Goal: Task Accomplishment & Management: Use online tool/utility

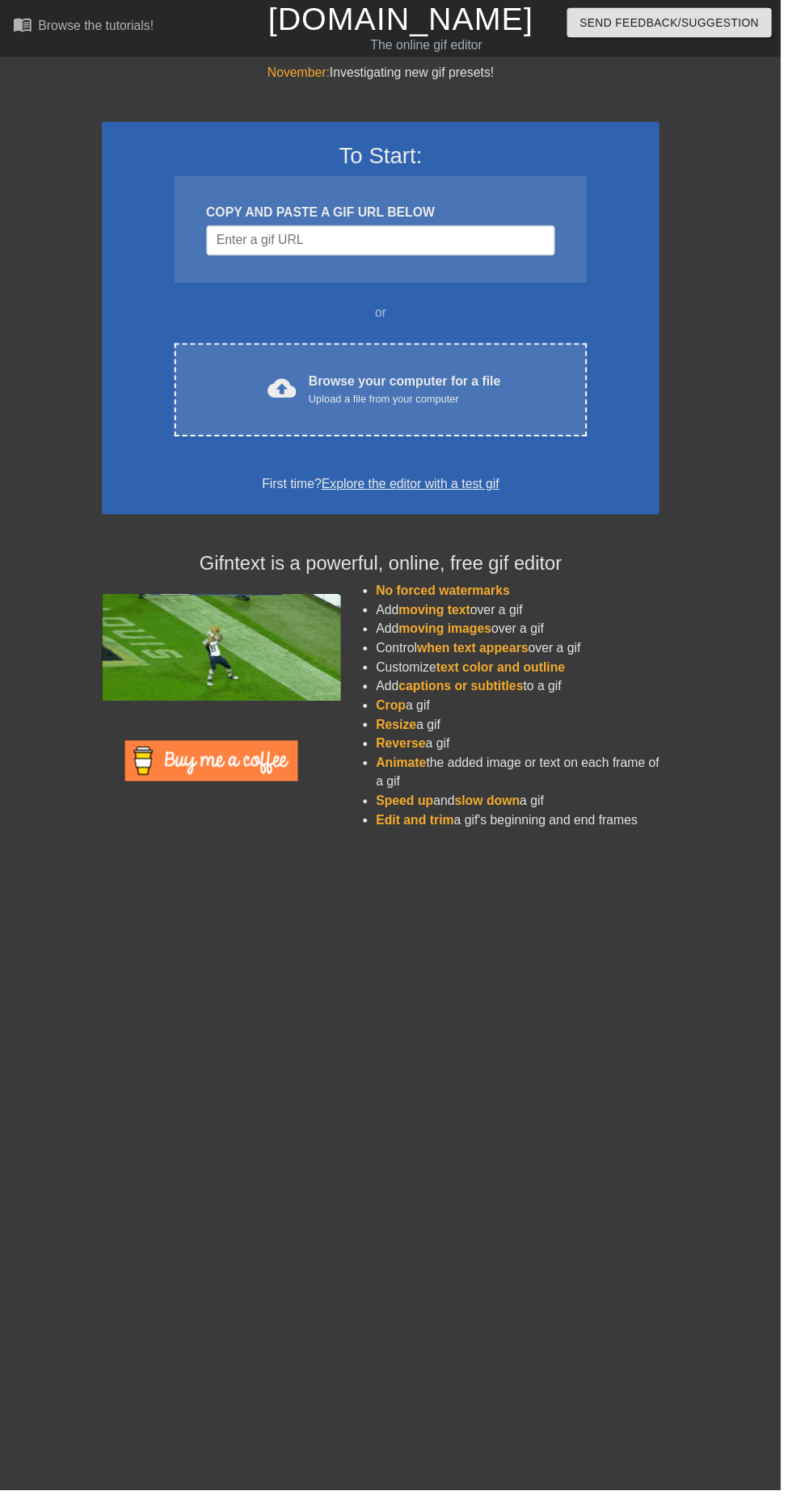
click at [428, 386] on div "Browse your computer for a file Upload a file from your computer" at bounding box center [411, 395] width 195 height 35
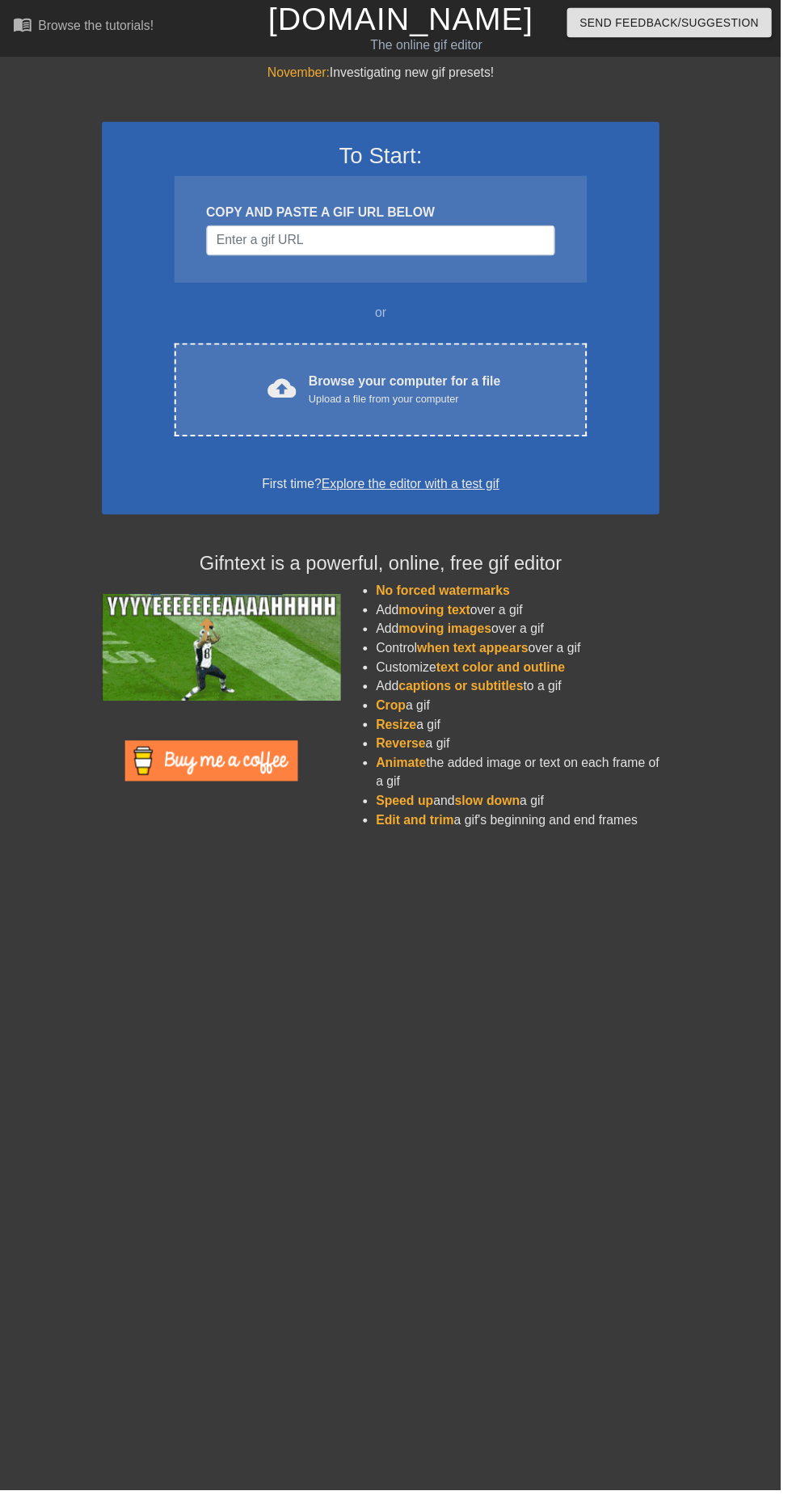
click at [532, 378] on div "cloud_upload Browse your computer for a file Upload a file from your computer" at bounding box center [386, 395] width 351 height 36
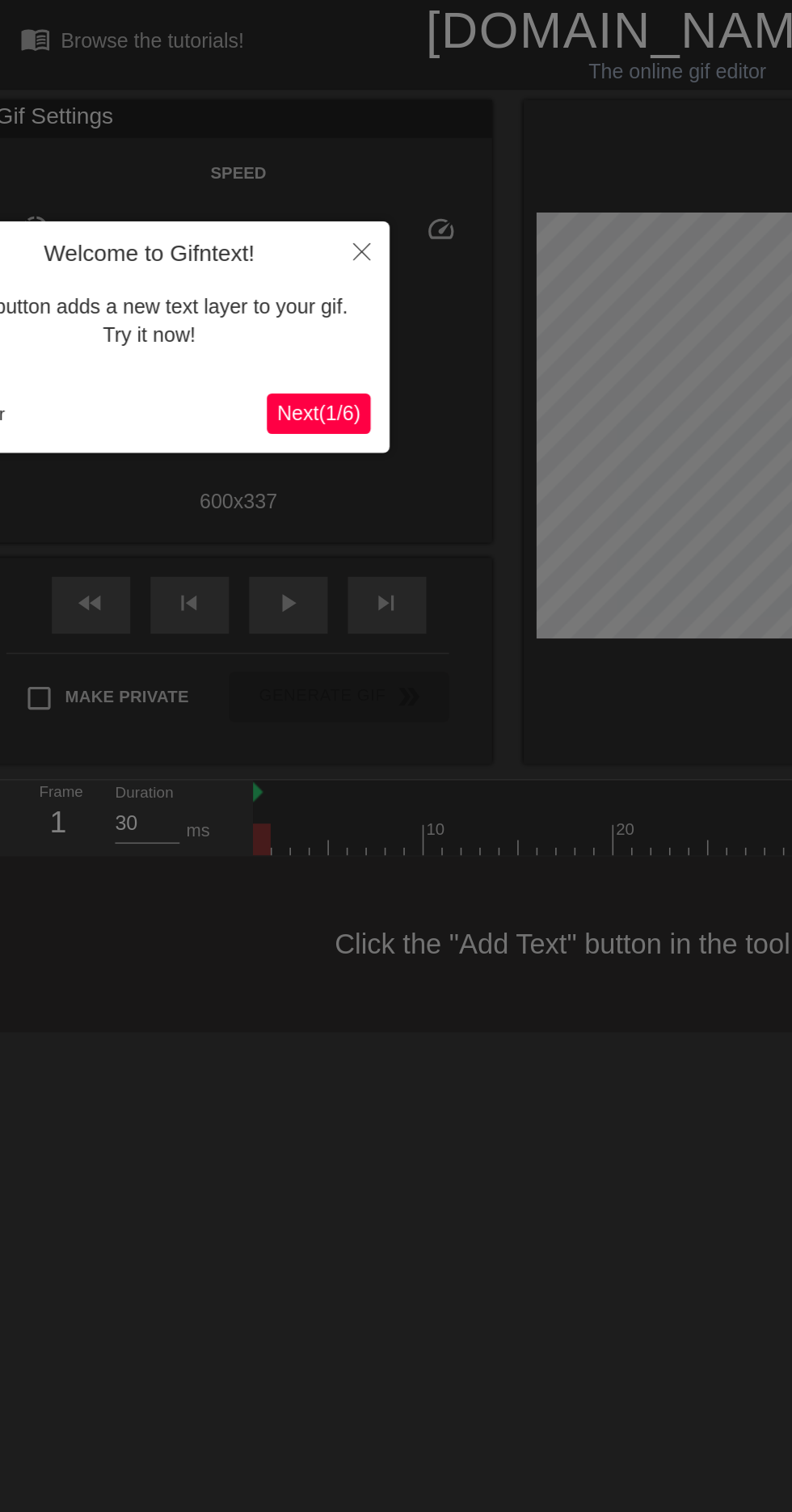
click at [212, 259] on span "Next ( 1 / 6 )" at bounding box center [203, 264] width 54 height 14
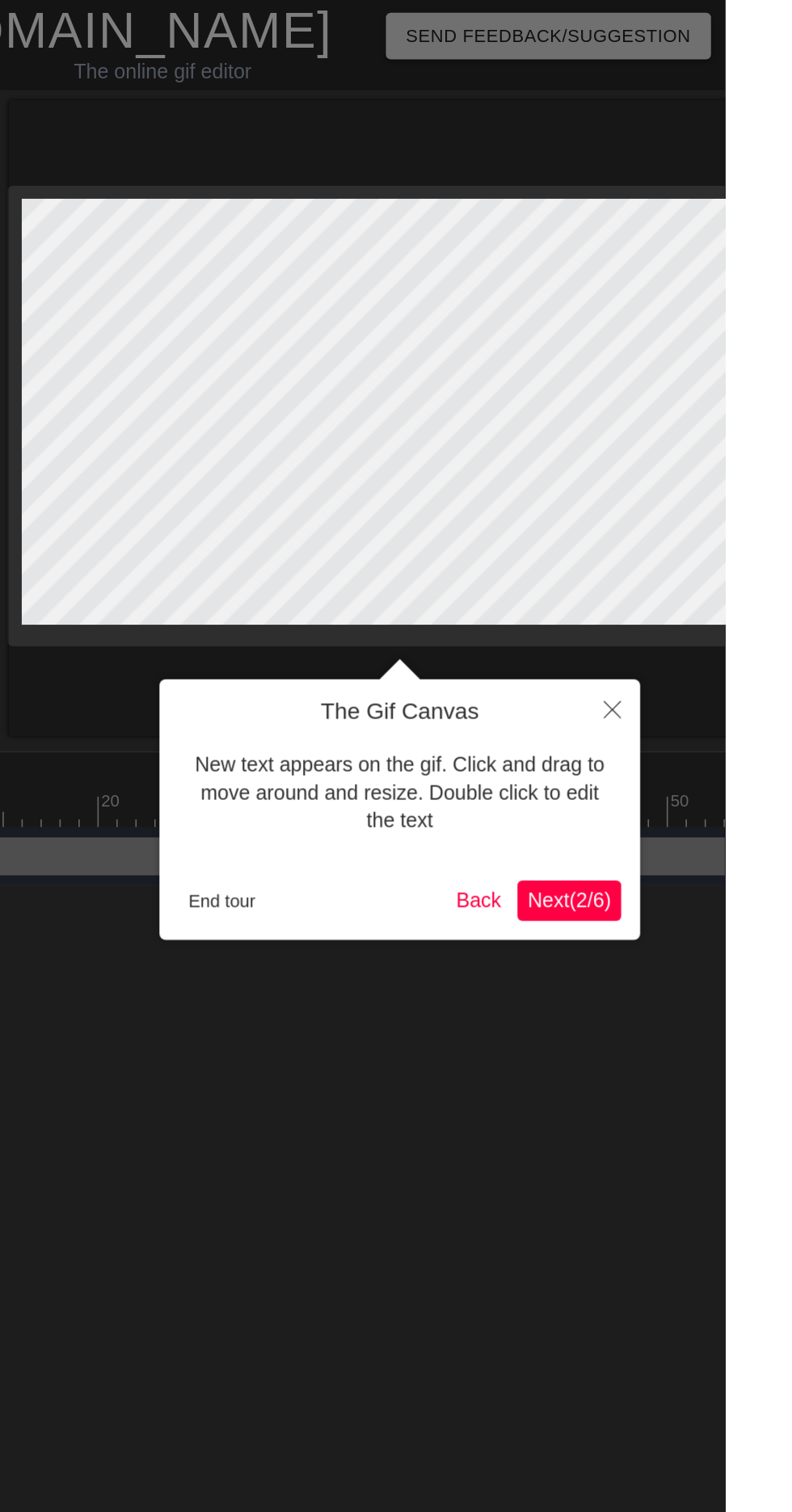
click at [723, 563] on button "Next ( 2 / 6 )" at bounding box center [692, 575] width 66 height 25
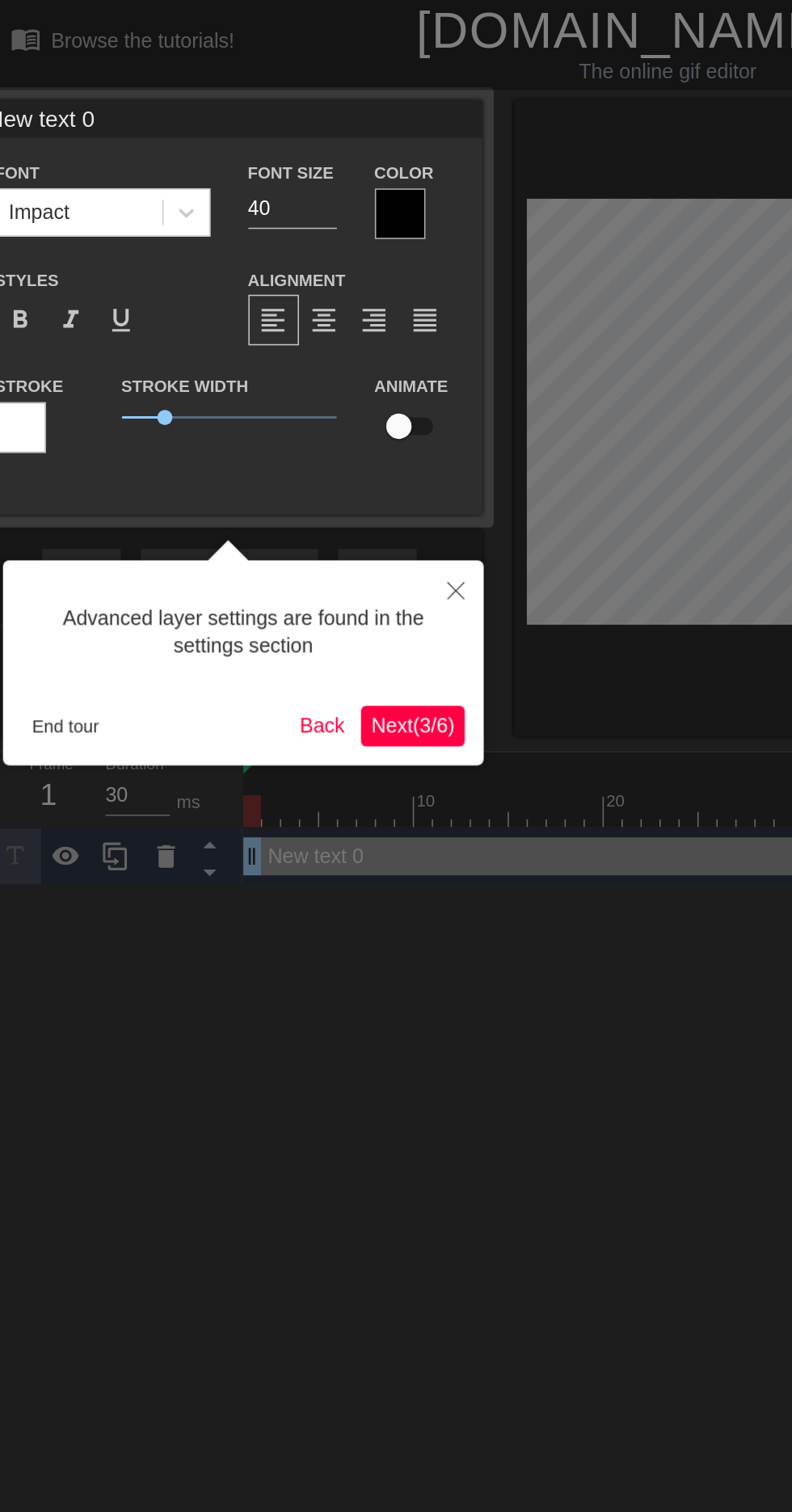
click at [305, 451] on div "Advanced layer settings are found in the settings section End tour Back Next ( …" at bounding box center [161, 423] width 307 height 131
click at [296, 464] on button "Next ( 3 / 6 )" at bounding box center [270, 464] width 66 height 25
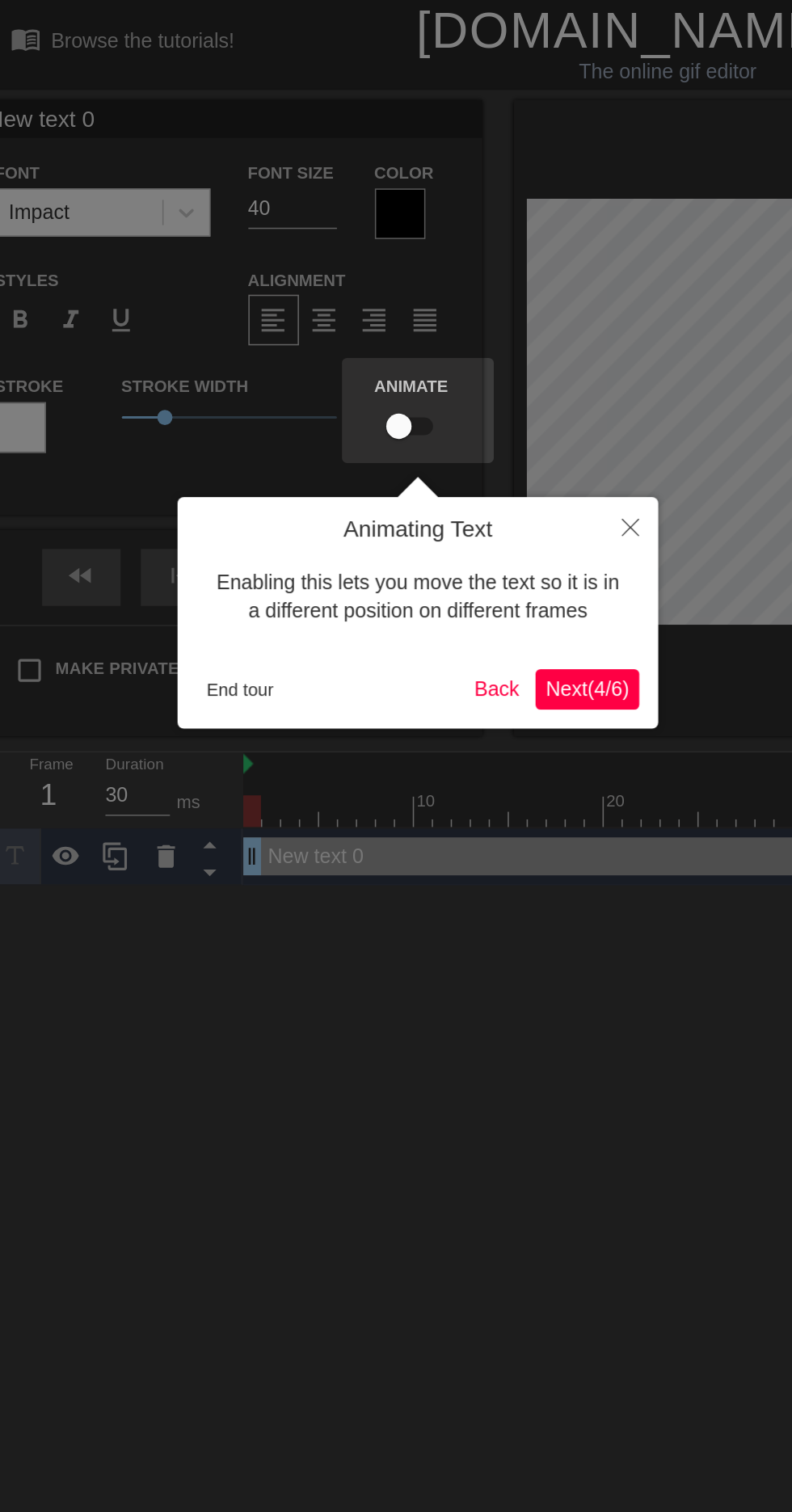
click at [394, 453] on button "Next ( 4 / 6 )" at bounding box center [381, 440] width 66 height 25
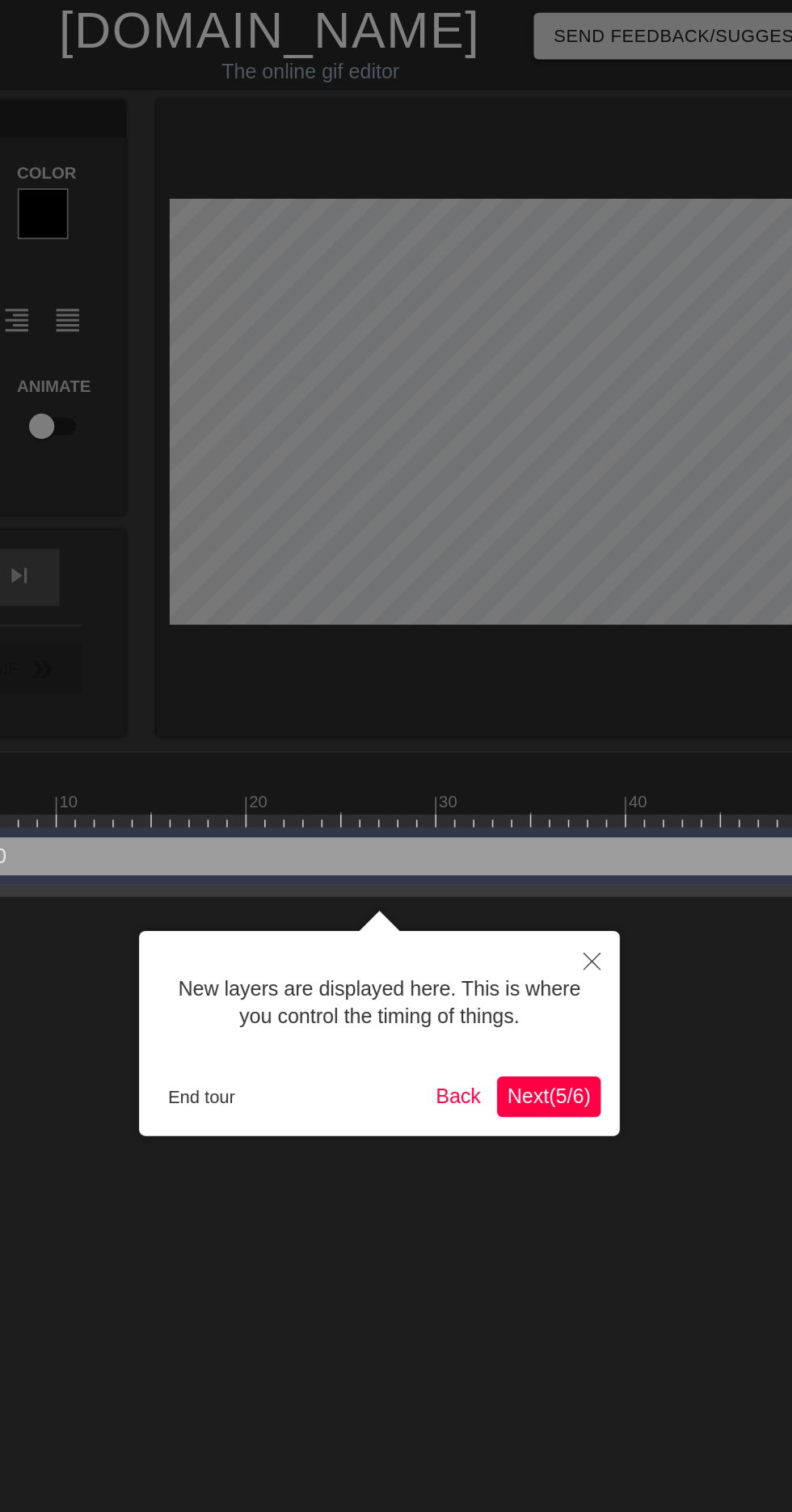
click at [600, 713] on button "Next ( 5 / 6 )" at bounding box center [585, 700] width 66 height 25
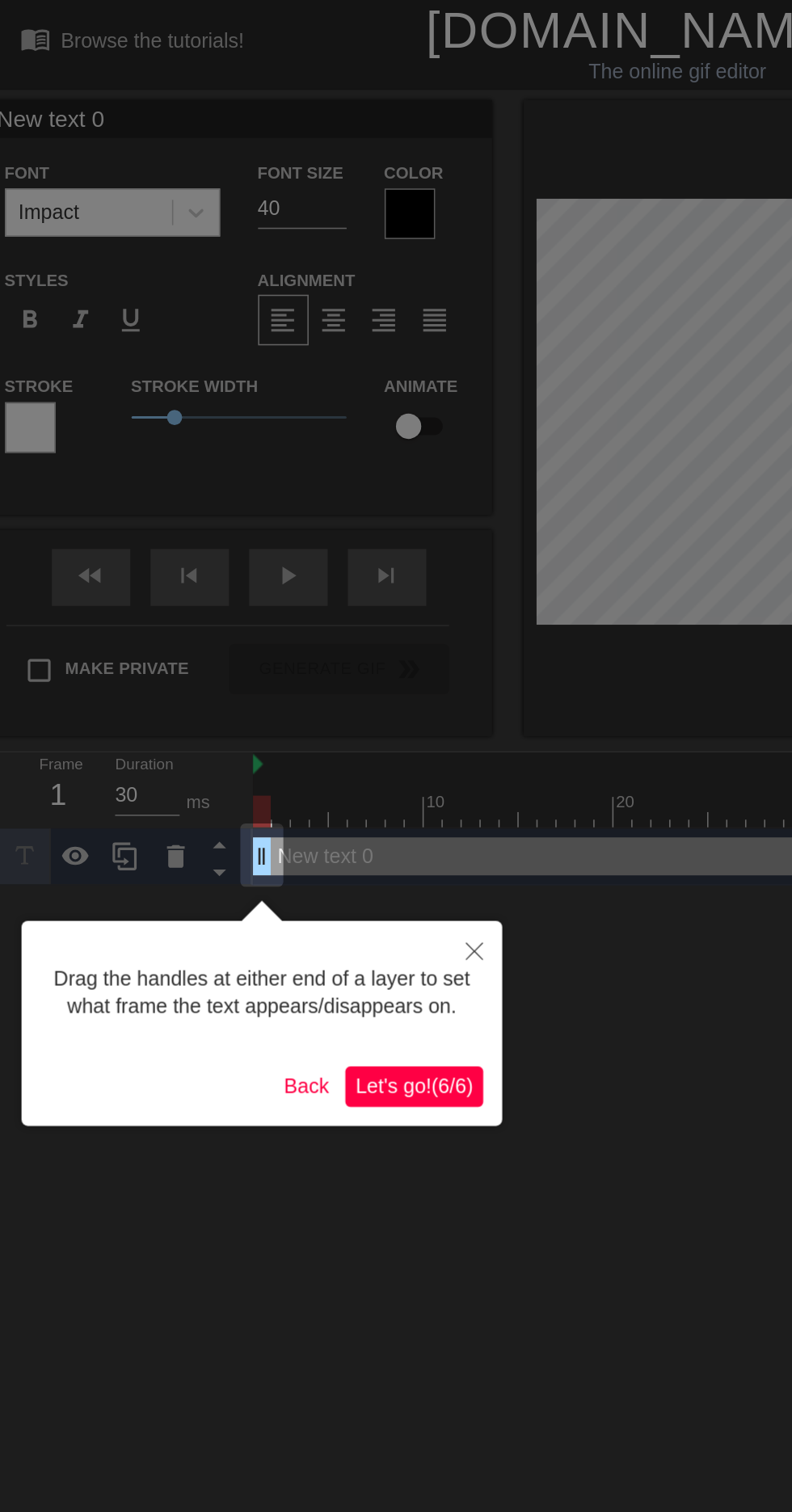
click at [307, 687] on button "Let's go! ( 6 / 6 )" at bounding box center [265, 694] width 88 height 25
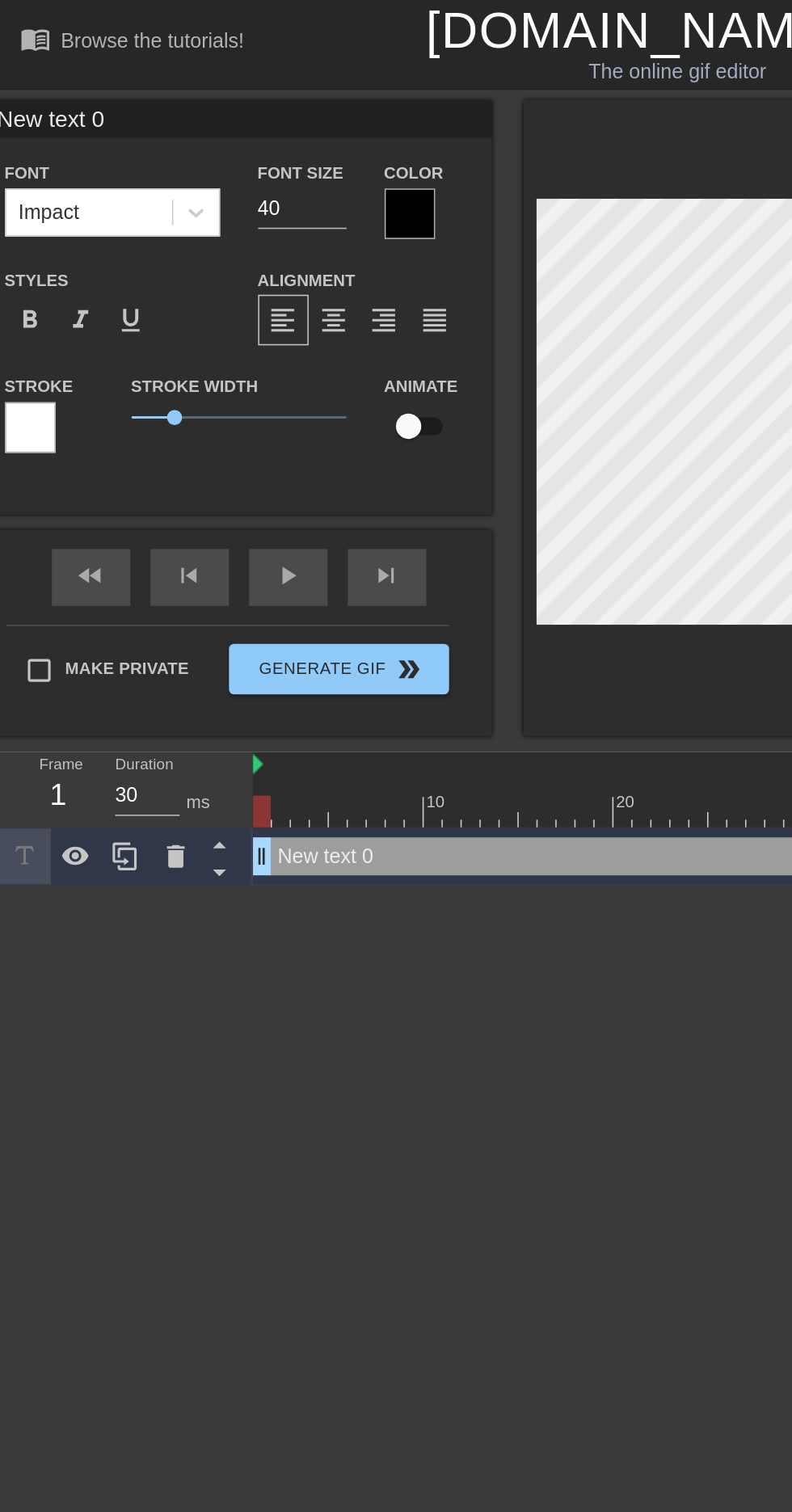
click at [35, 545] on div at bounding box center [48, 547] width 32 height 35
click at [45, 564] on div at bounding box center [48, 547] width 32 height 35
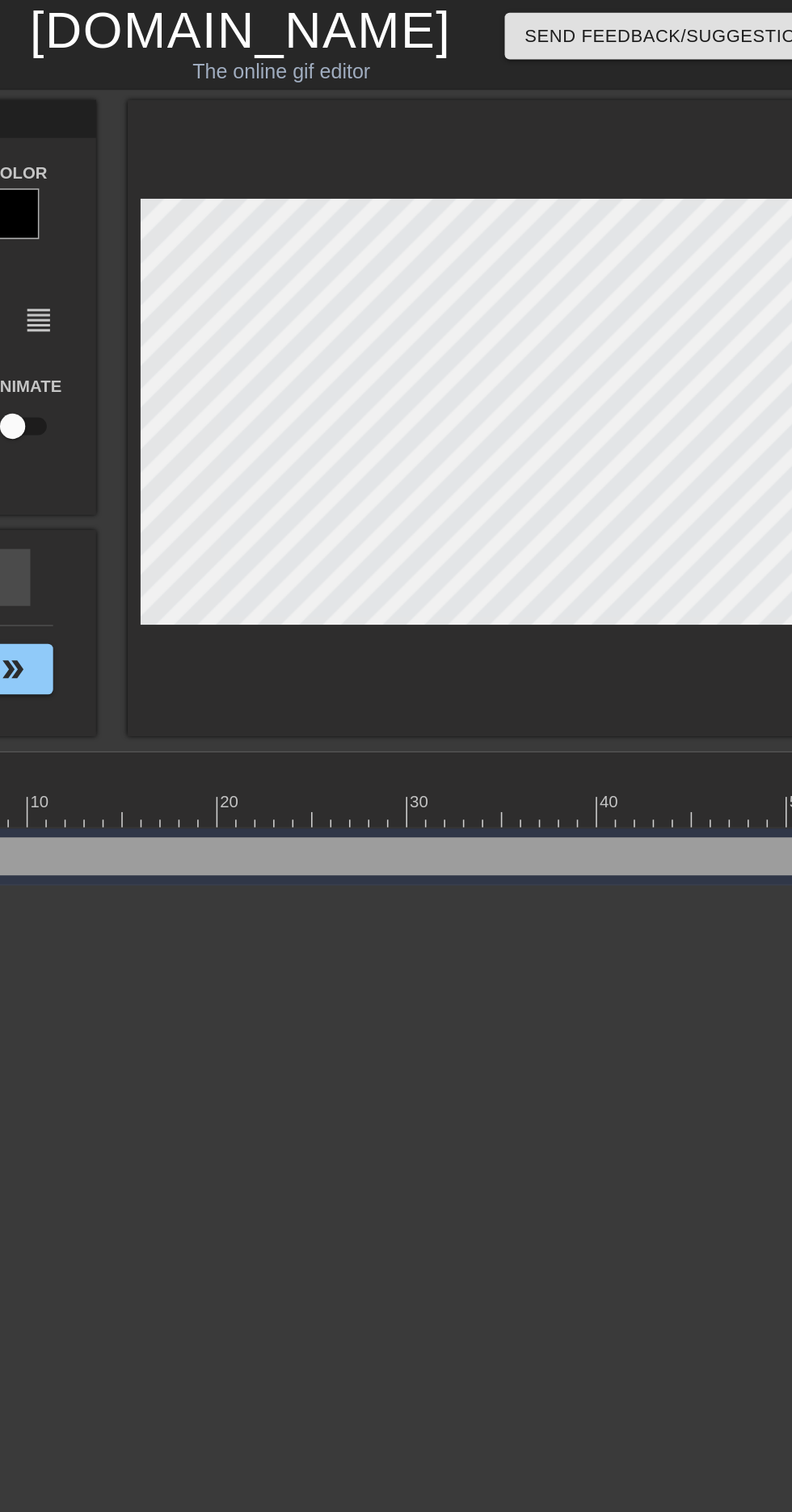
click at [534, 565] on html "menu_book Browse the tutorials! [DOMAIN_NAME] The online gif editor Send Feedba…" at bounding box center [396, 283] width 792 height 565
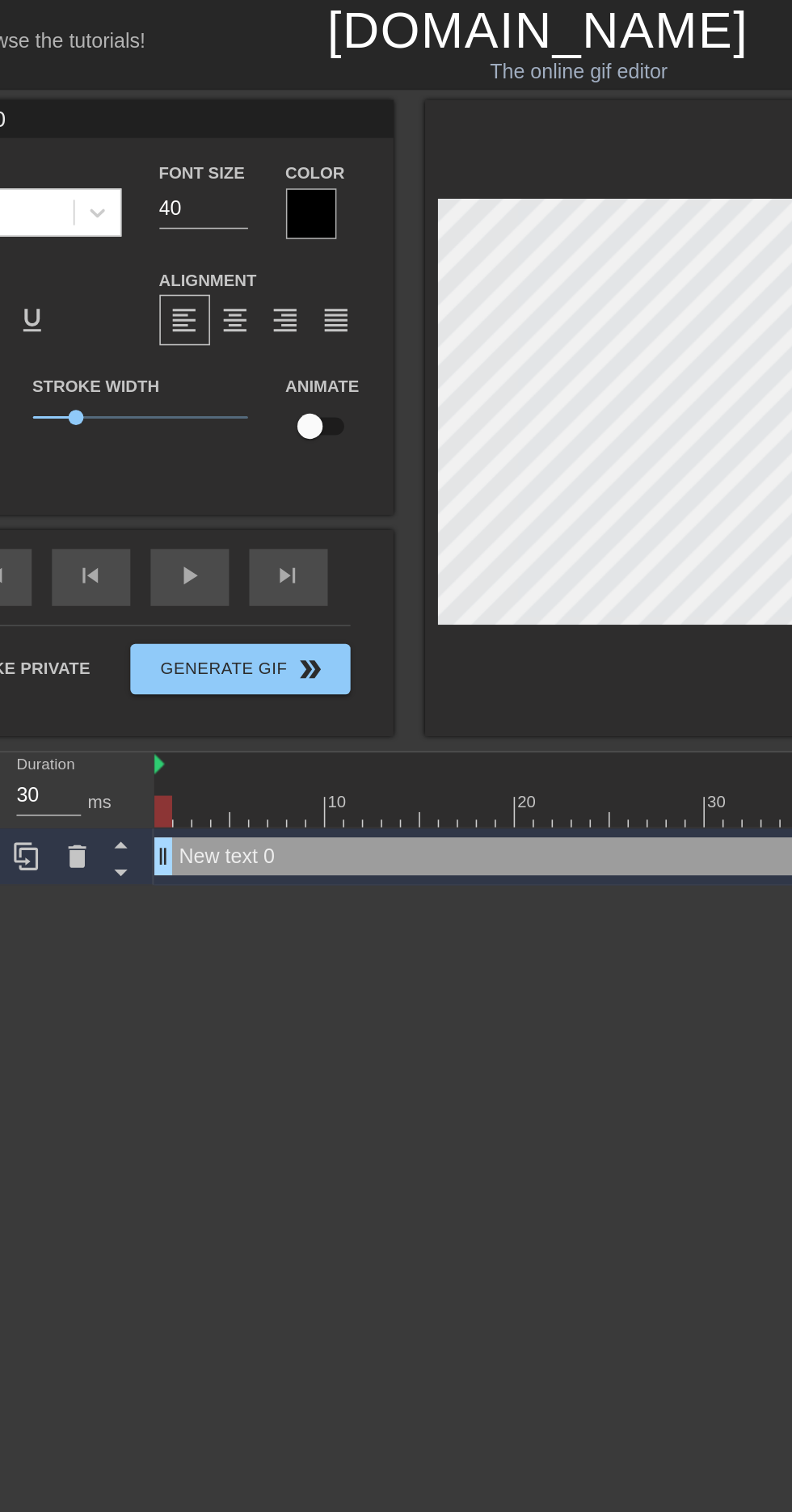
click at [193, 357] on div "fast_rewind skip_previous play_arrow skip_next" at bounding box center [152, 369] width 263 height 61
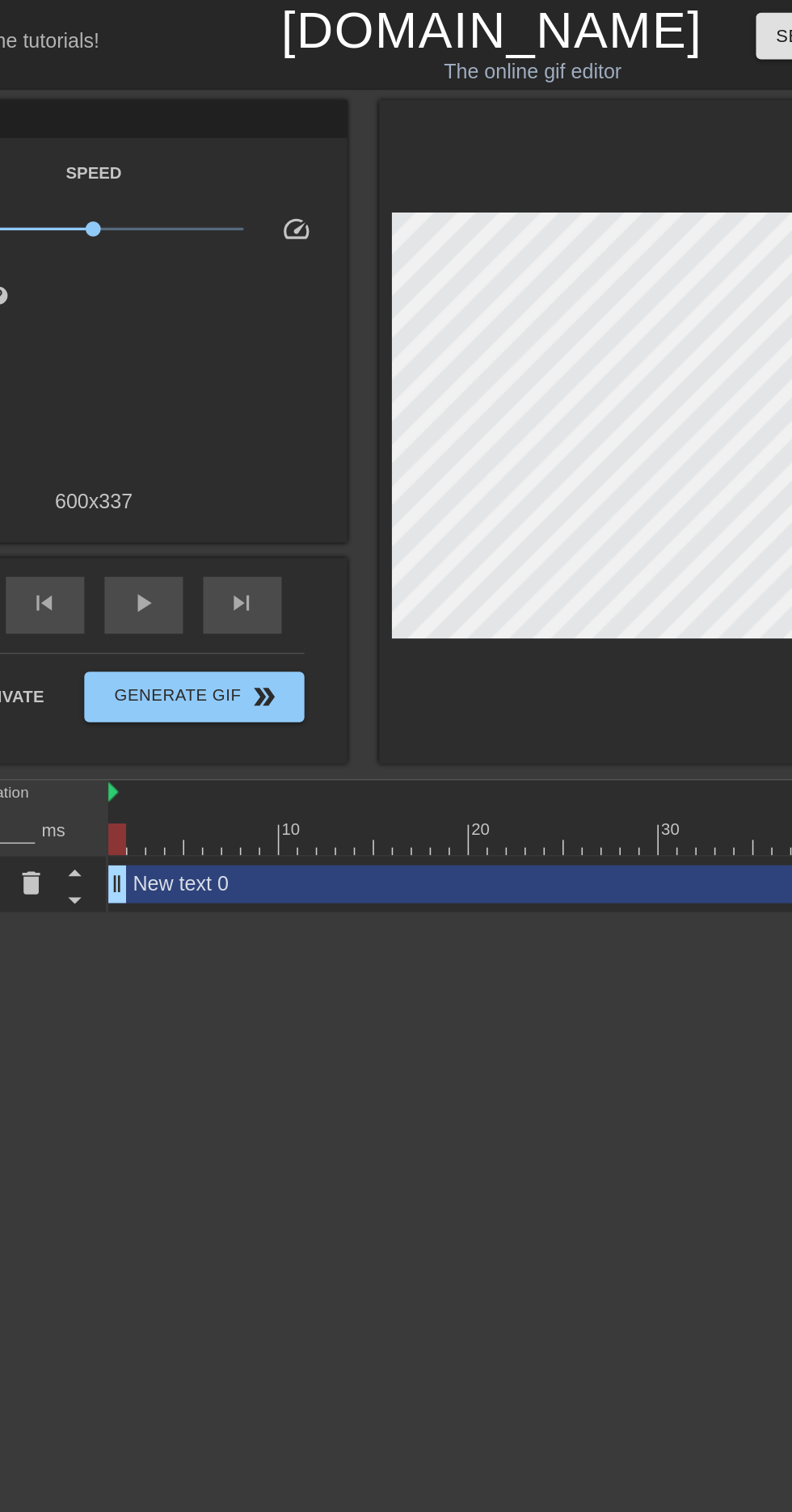
click at [184, 387] on span "play_arrow" at bounding box center [185, 385] width 20 height 20
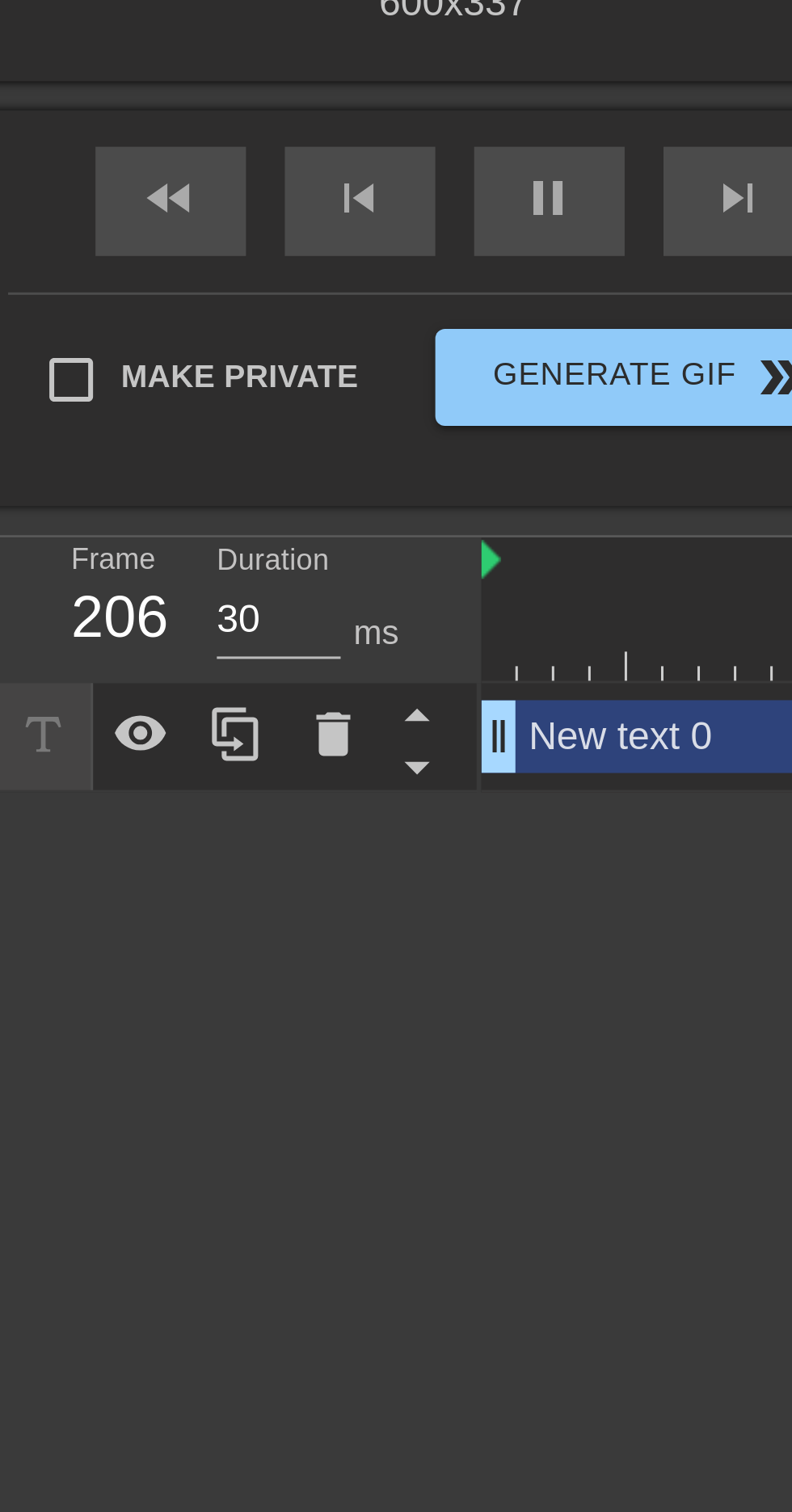
click at [144, 578] on icon at bounding box center [140, 575] width 21 height 21
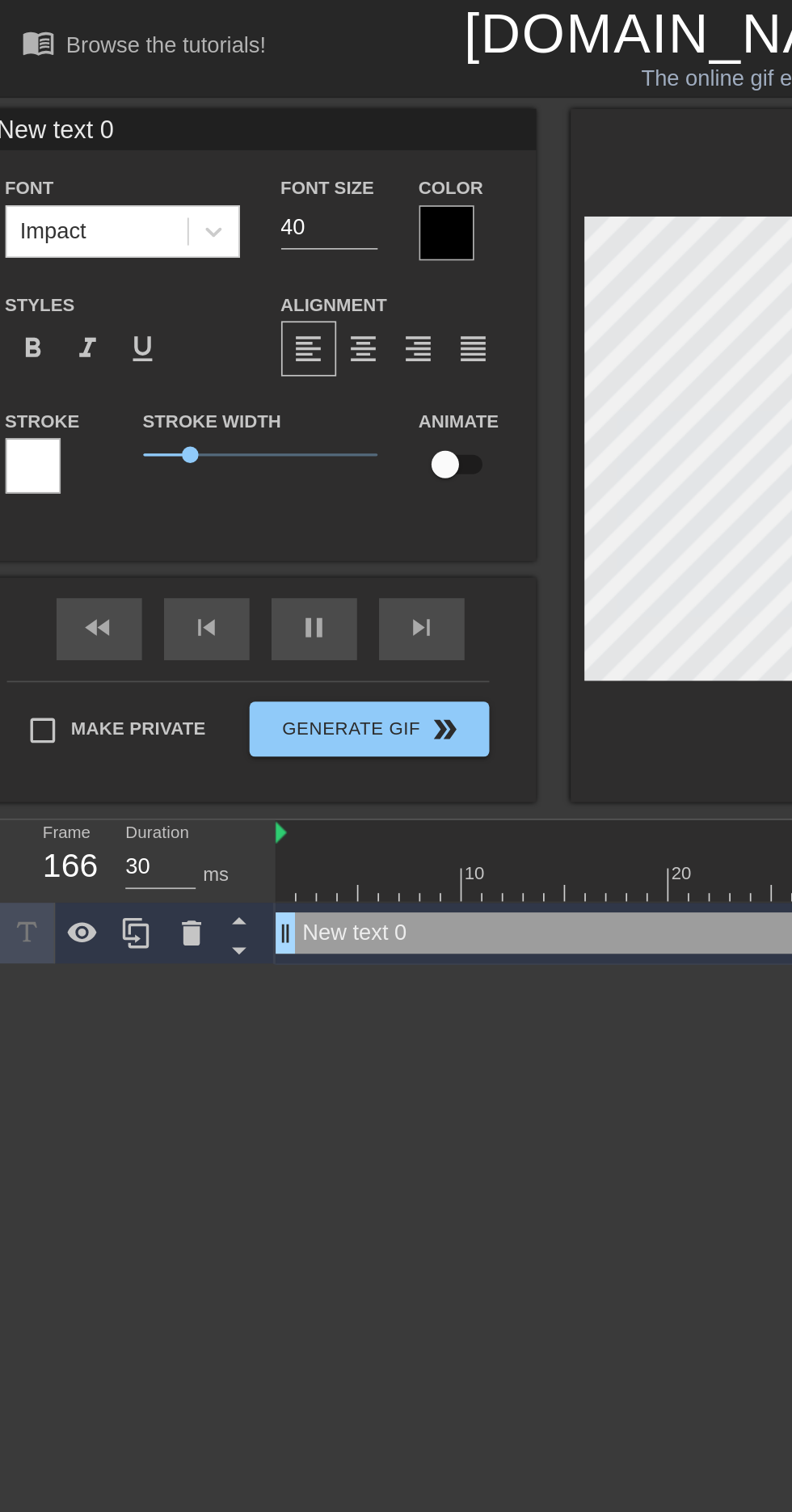
click at [169, 363] on div "fast_rewind skip_previous pause skip_next" at bounding box center [152, 369] width 263 height 61
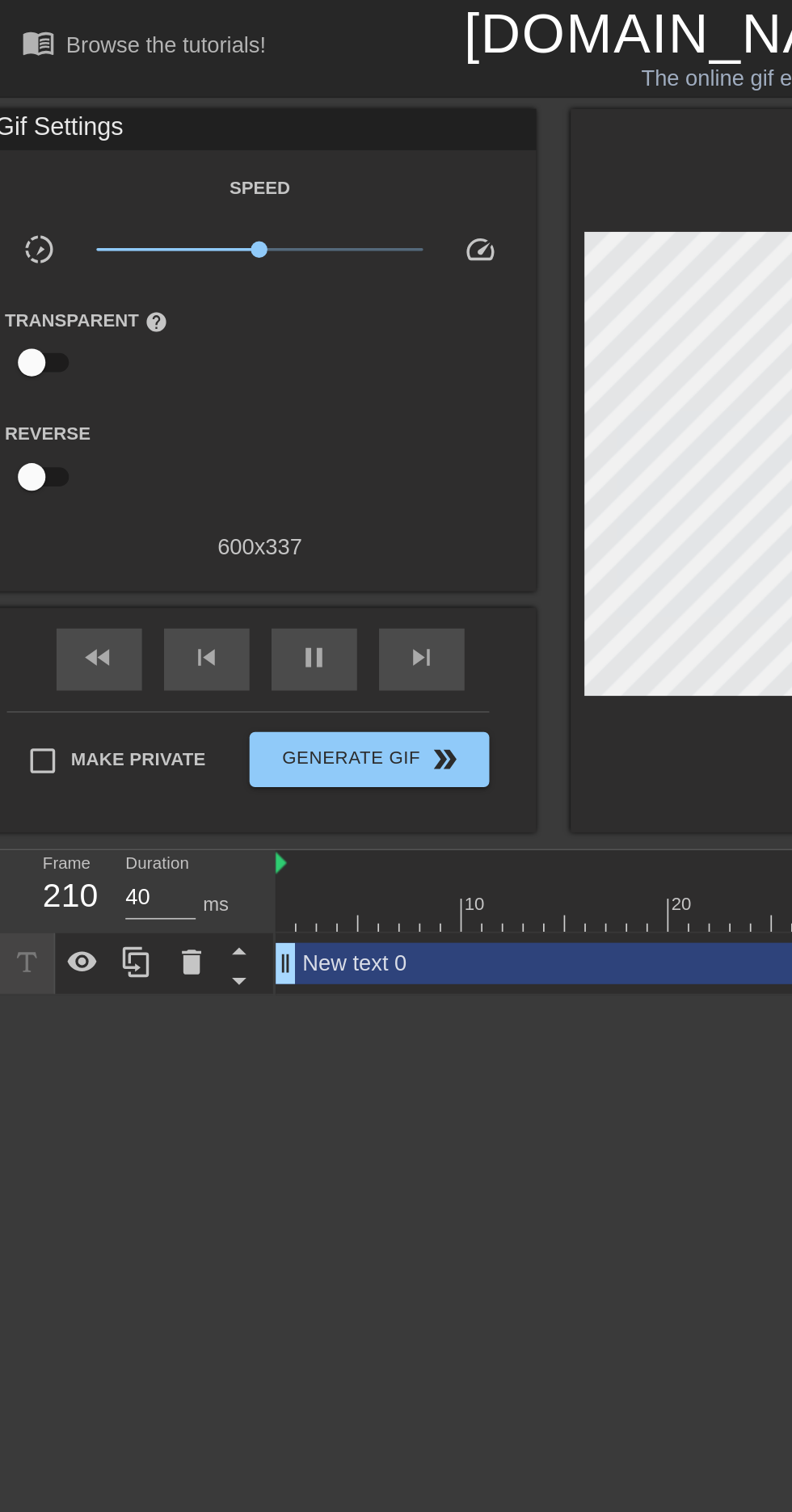
type input "30"
click at [184, 394] on span "pause" at bounding box center [185, 385] width 20 height 20
click at [14, 571] on icon at bounding box center [16, 564] width 19 height 19
click at [35, 564] on div at bounding box center [48, 564] width 32 height 35
click at [16, 564] on icon at bounding box center [16, 564] width 12 height 12
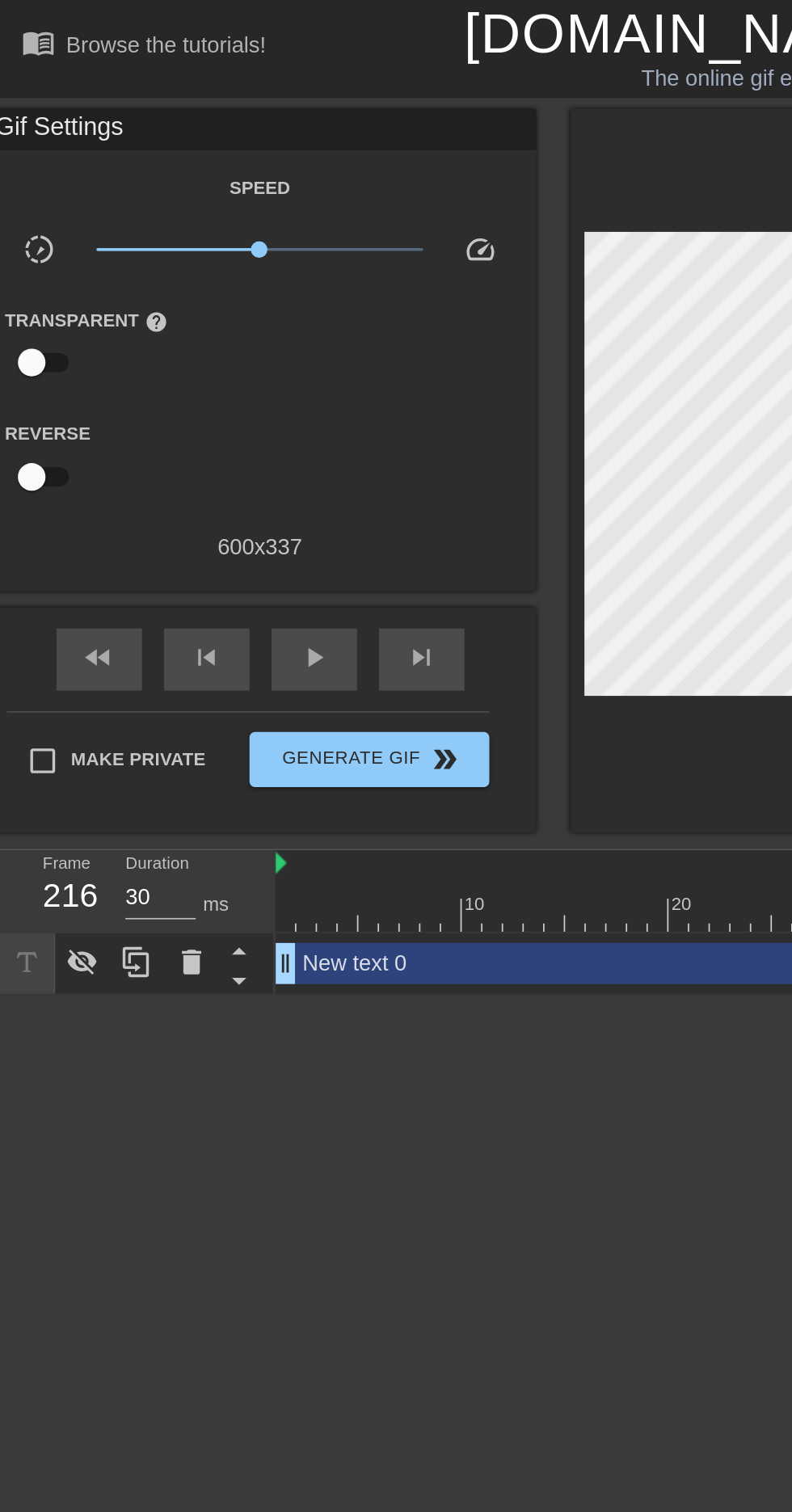
click at [54, 561] on icon at bounding box center [48, 564] width 18 height 16
click at [13, 556] on icon at bounding box center [16, 564] width 19 height 19
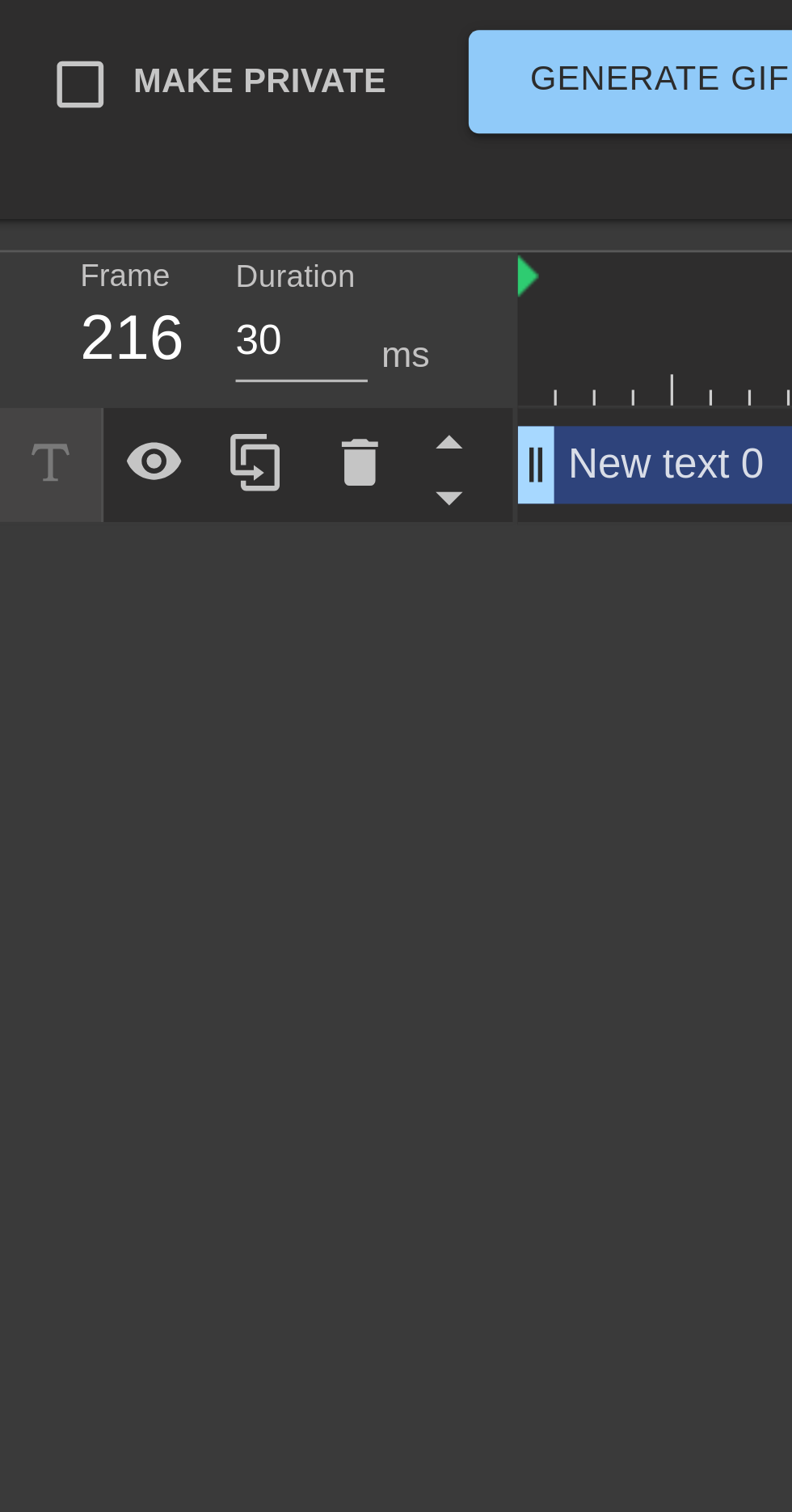
click at [9, 574] on div at bounding box center [16, 564] width 32 height 35
click at [11, 570] on icon at bounding box center [16, 564] width 19 height 19
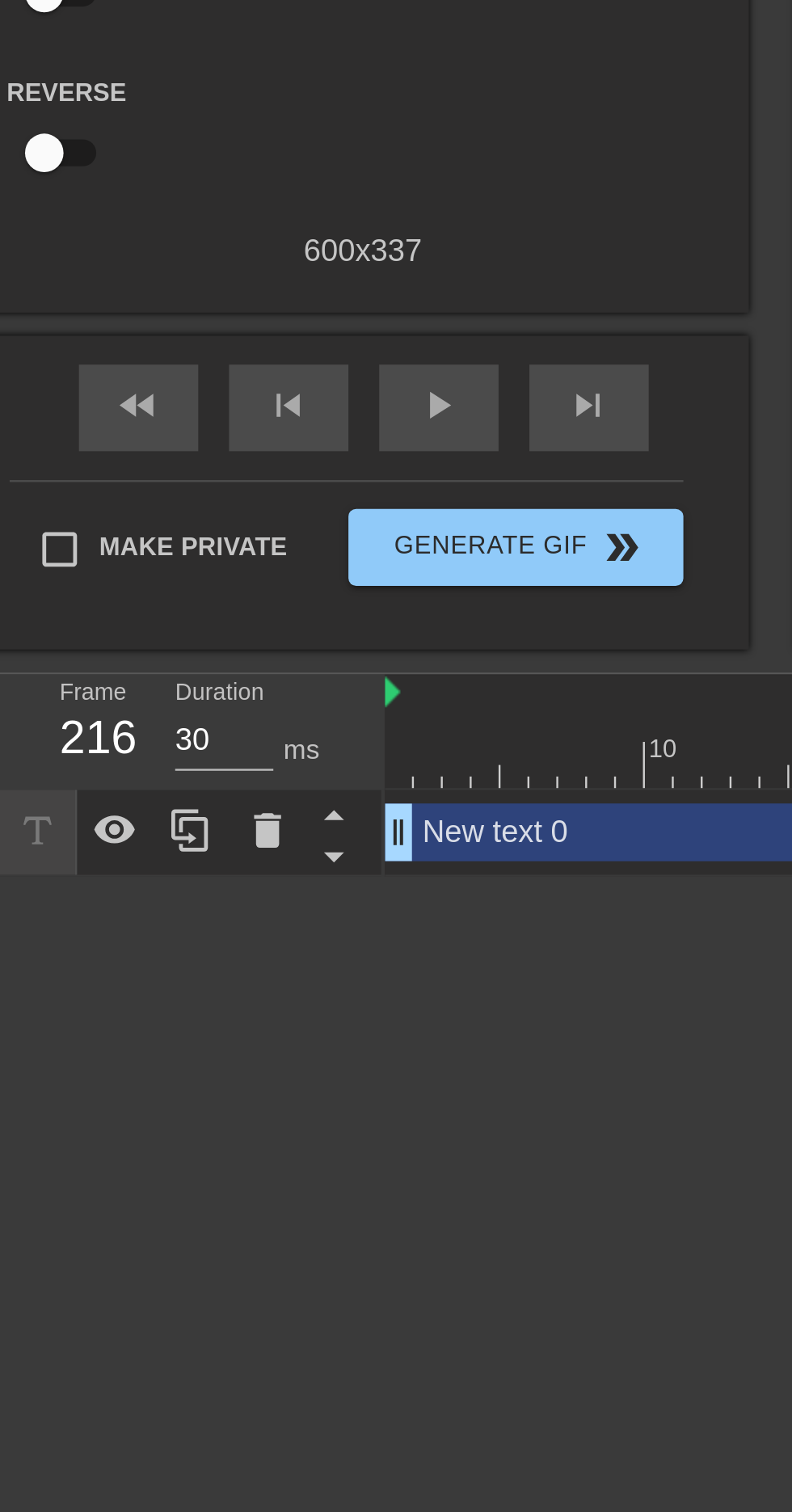
click at [17, 431] on input "Make Private" at bounding box center [24, 446] width 34 height 34
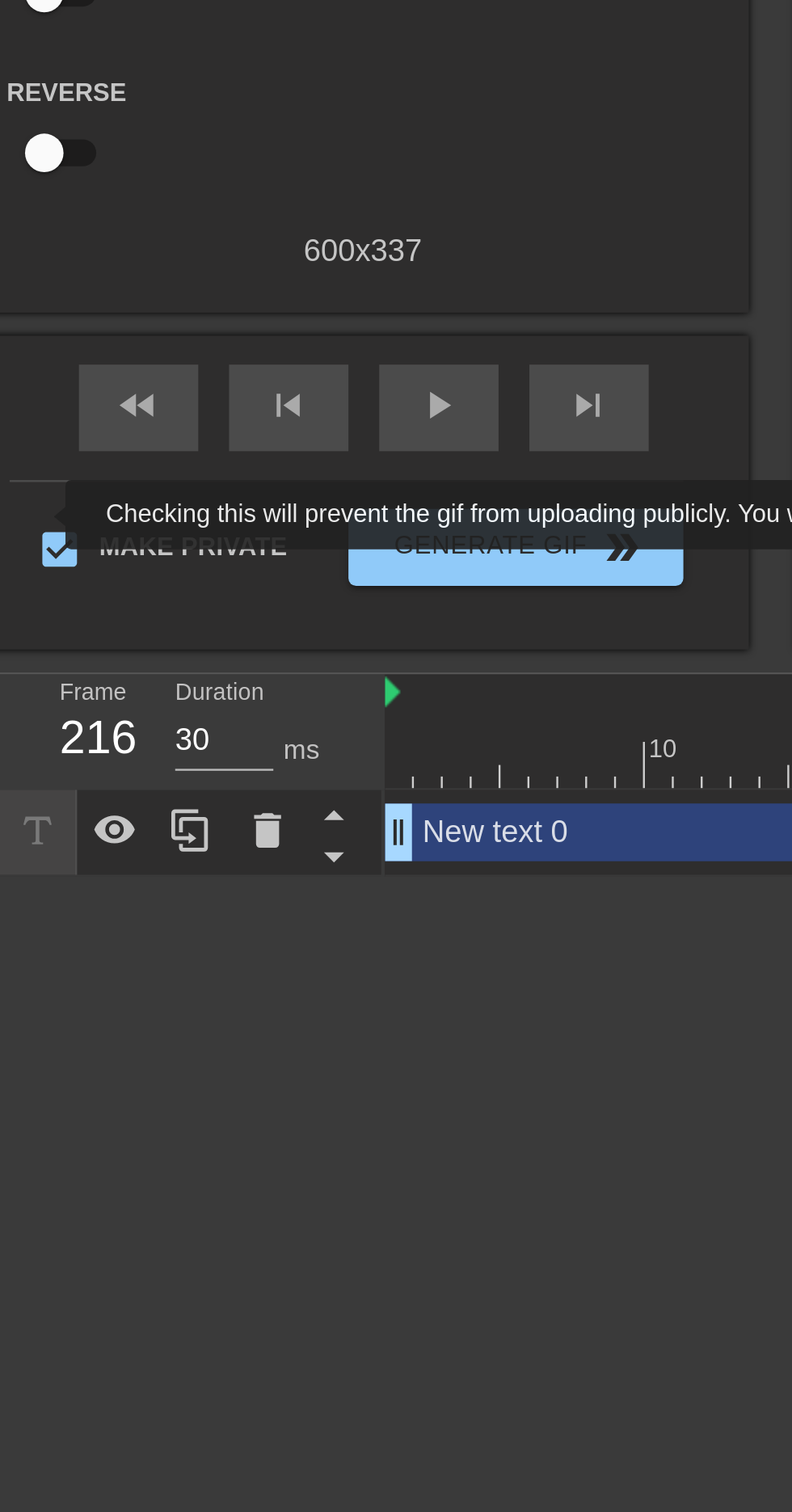
click at [29, 443] on input "Make Private" at bounding box center [24, 446] width 34 height 34
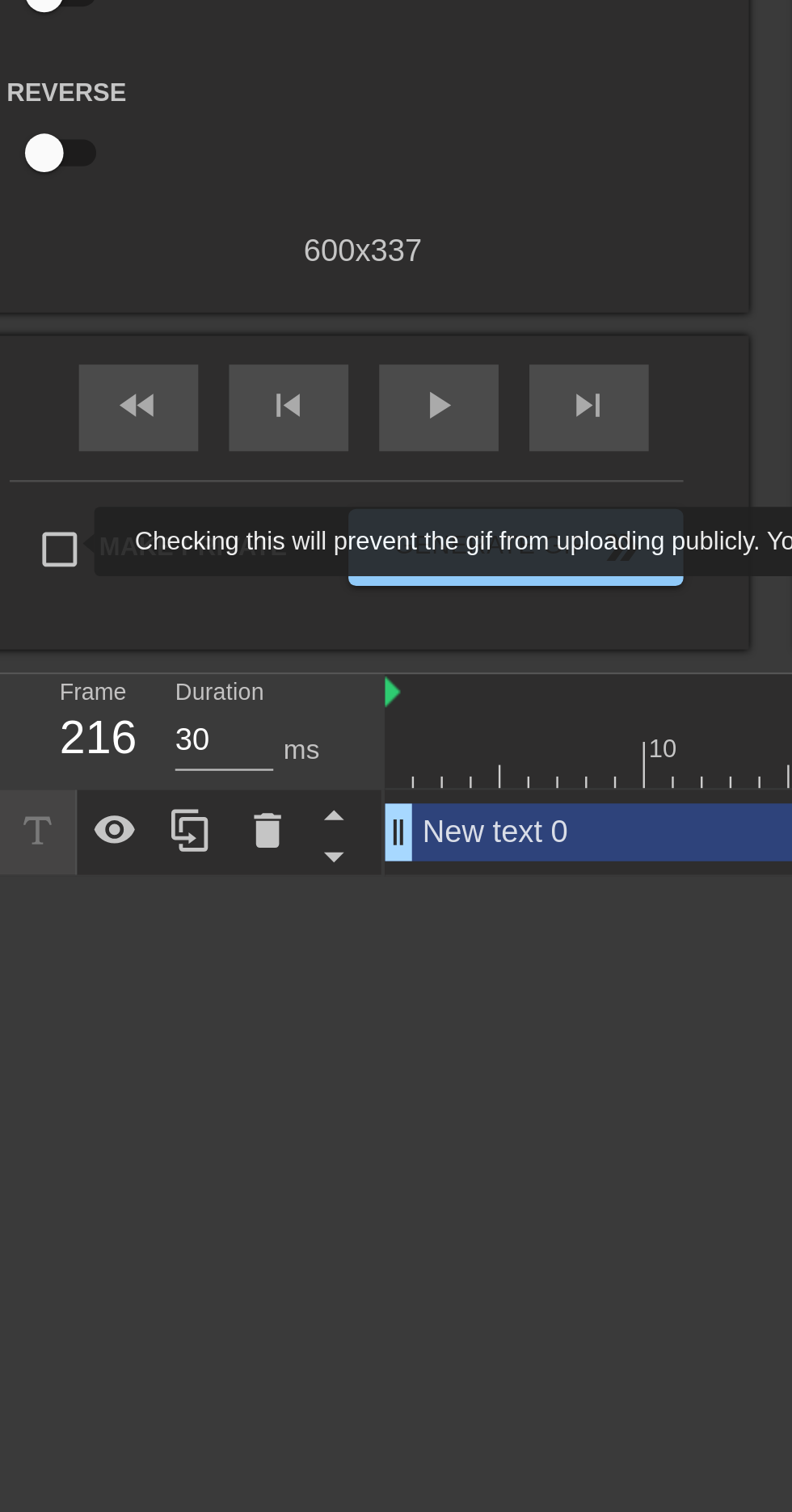
click at [15, 456] on input "Make Private" at bounding box center [24, 446] width 34 height 34
checkbox input "true"
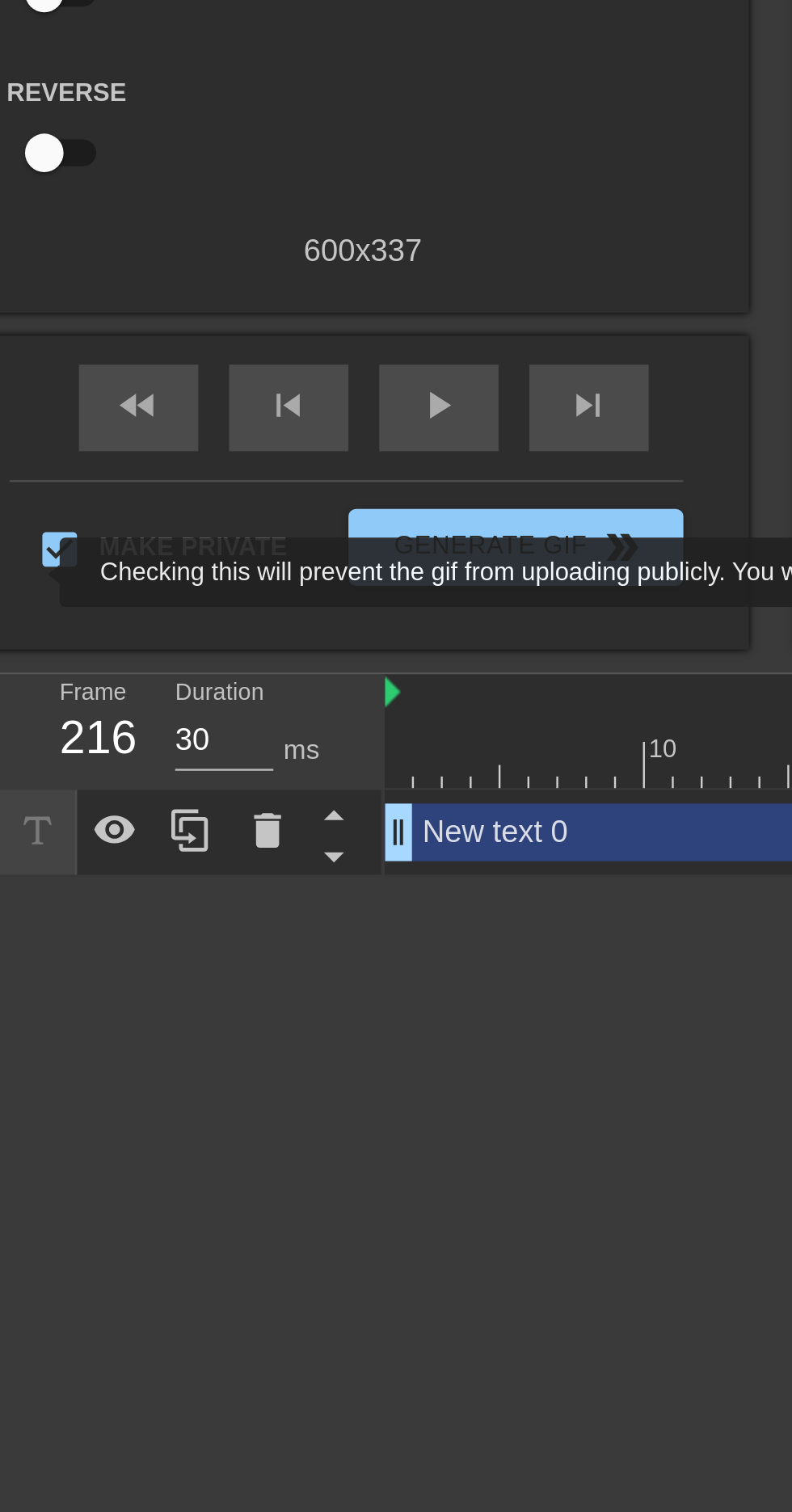
click at [200, 584] on html "menu_book Browse the tutorials! [DOMAIN_NAME] The online gif editor Send Feedba…" at bounding box center [396, 291] width 792 height 584
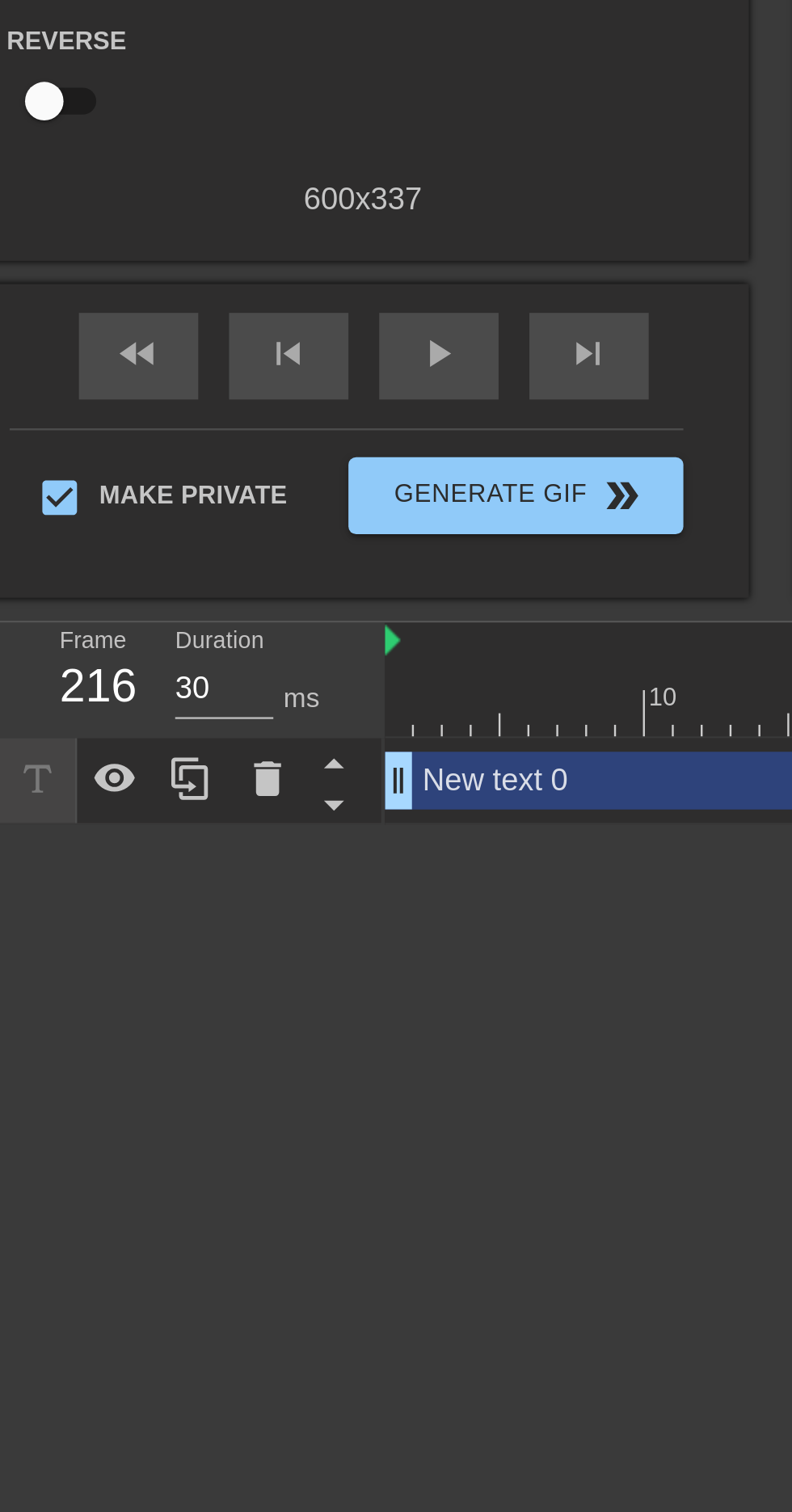
click at [77, 583] on div at bounding box center [79, 564] width 32 height 35
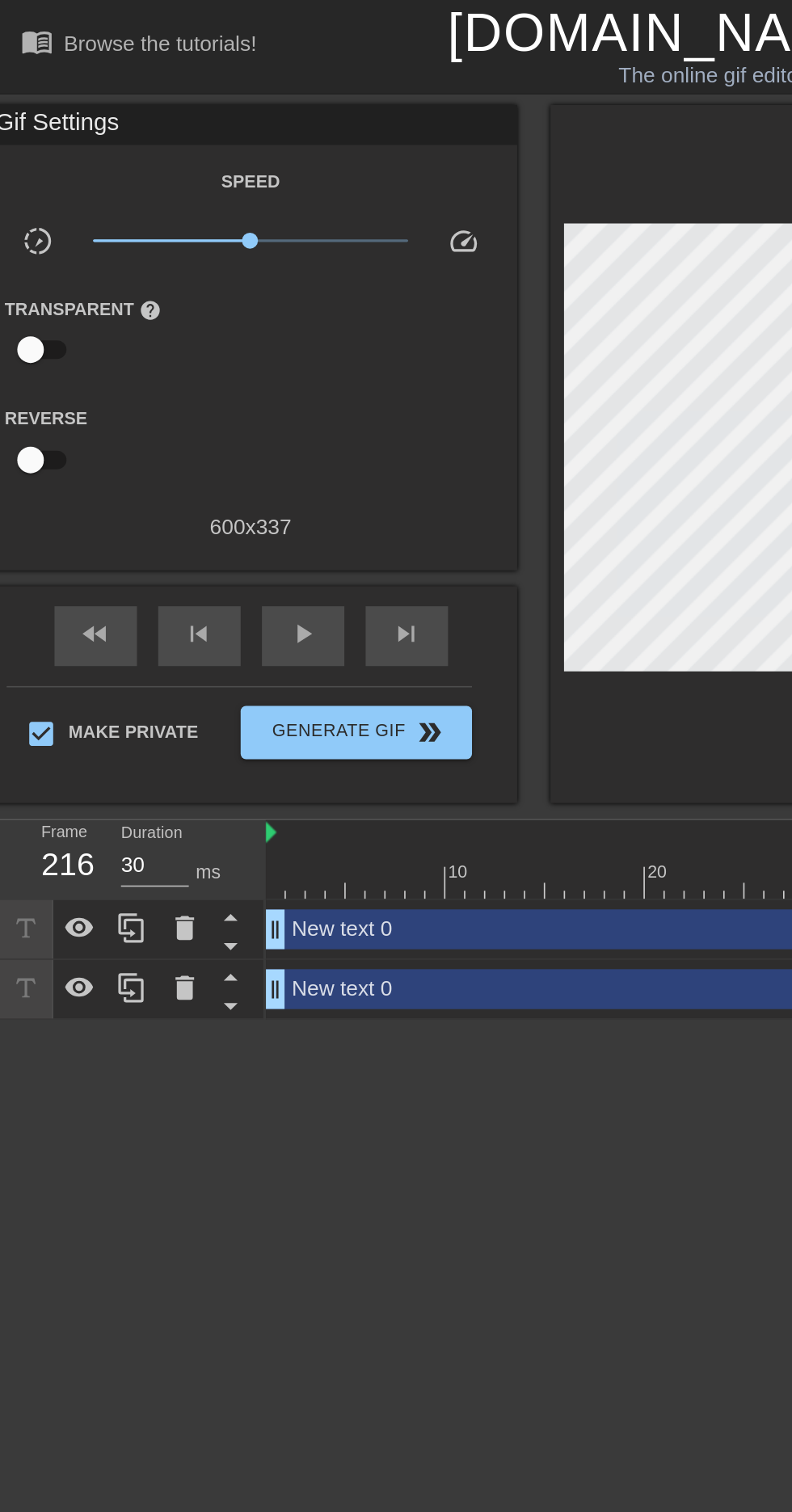
click at [35, 567] on div at bounding box center [48, 564] width 32 height 35
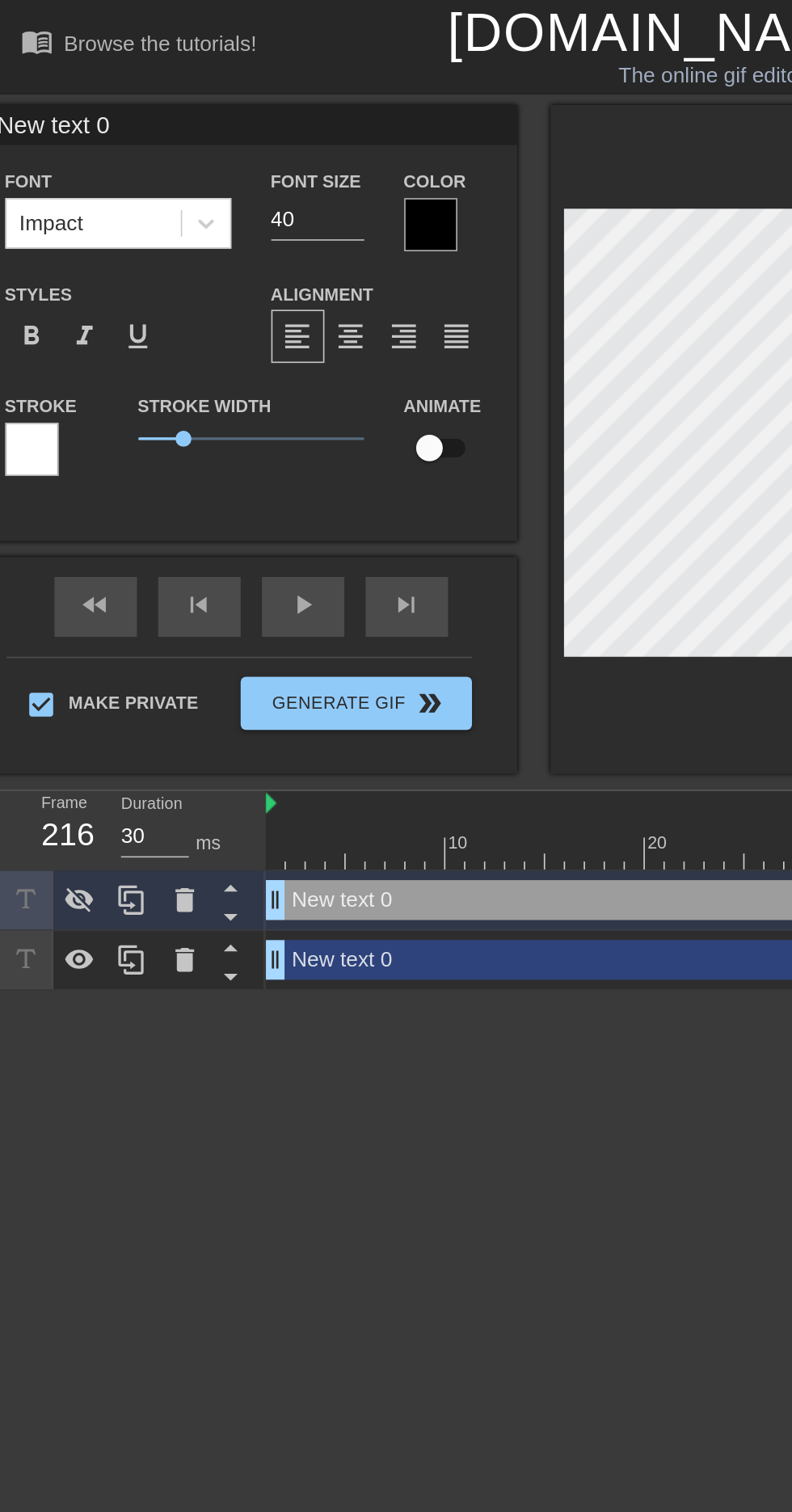
click at [116, 551] on icon at bounding box center [112, 547] width 12 height 15
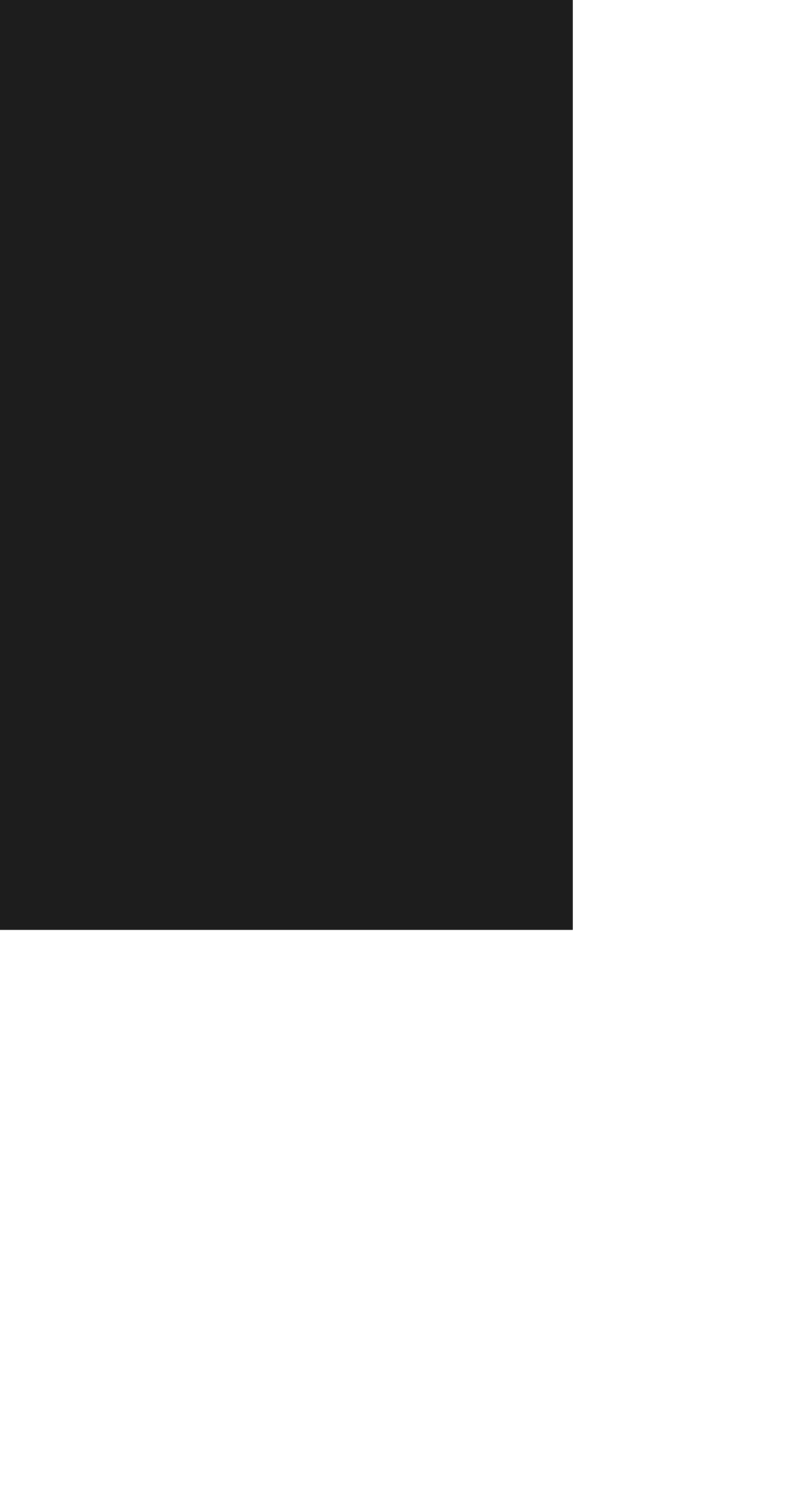
click at [587, 813] on span "Delete Layer" at bounding box center [543, 803] width 87 height 21
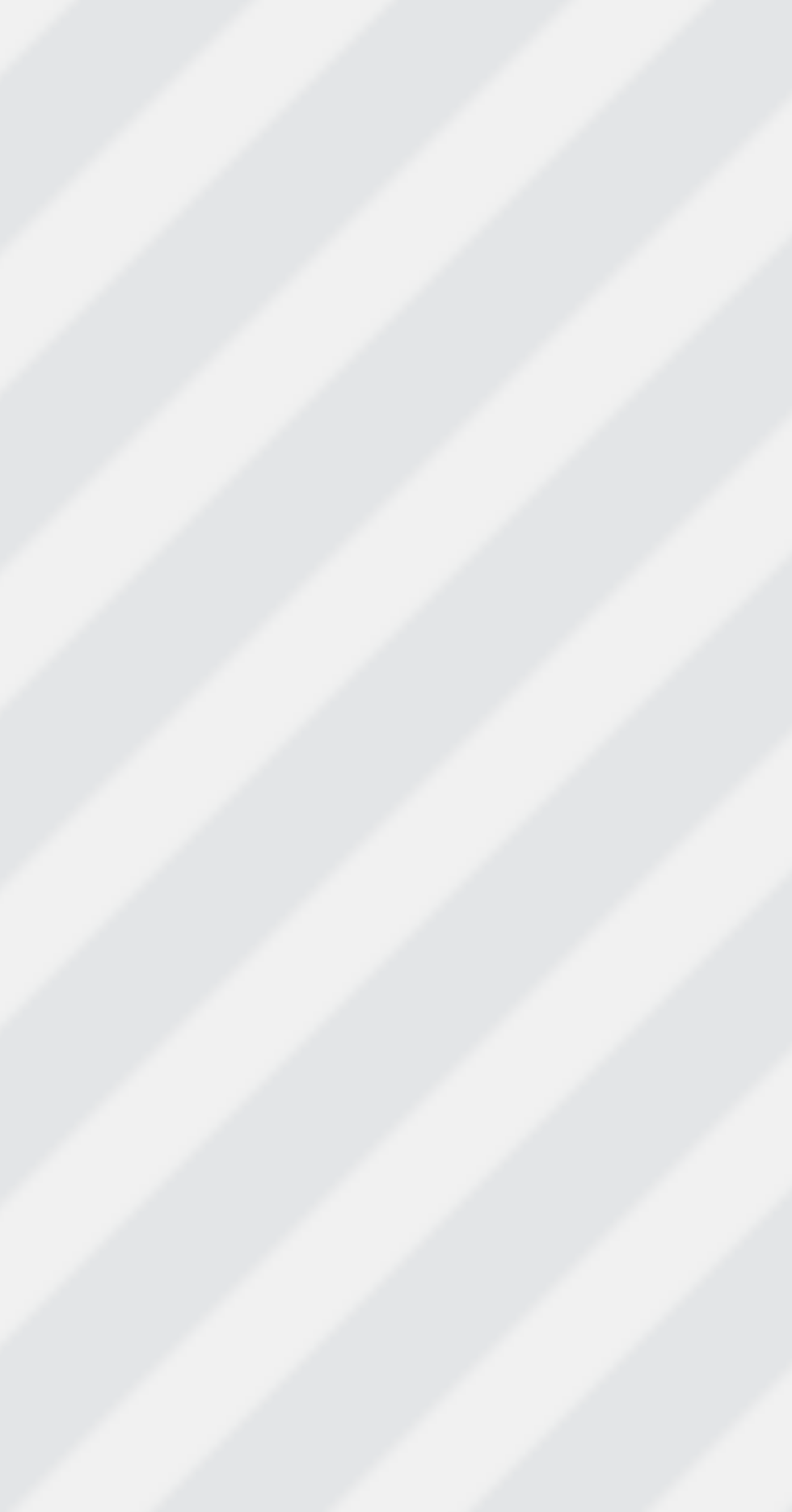
scroll to position [0, 2]
type textarea "New text"
type input "New text"
type textarea "New text"
type input "New text"
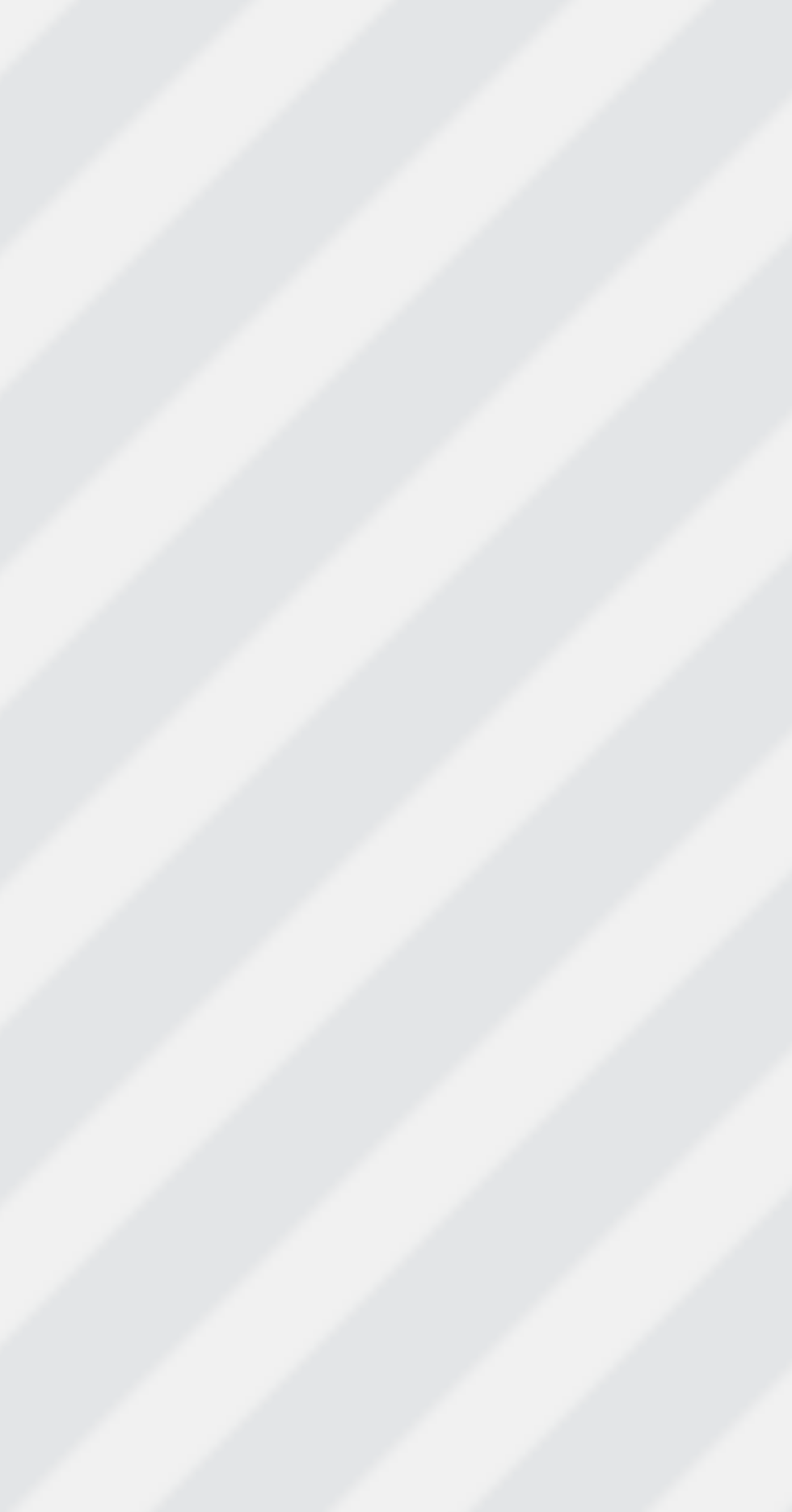
type textarea "New tex"
type input "New tex"
type textarea "New te"
type input "New te"
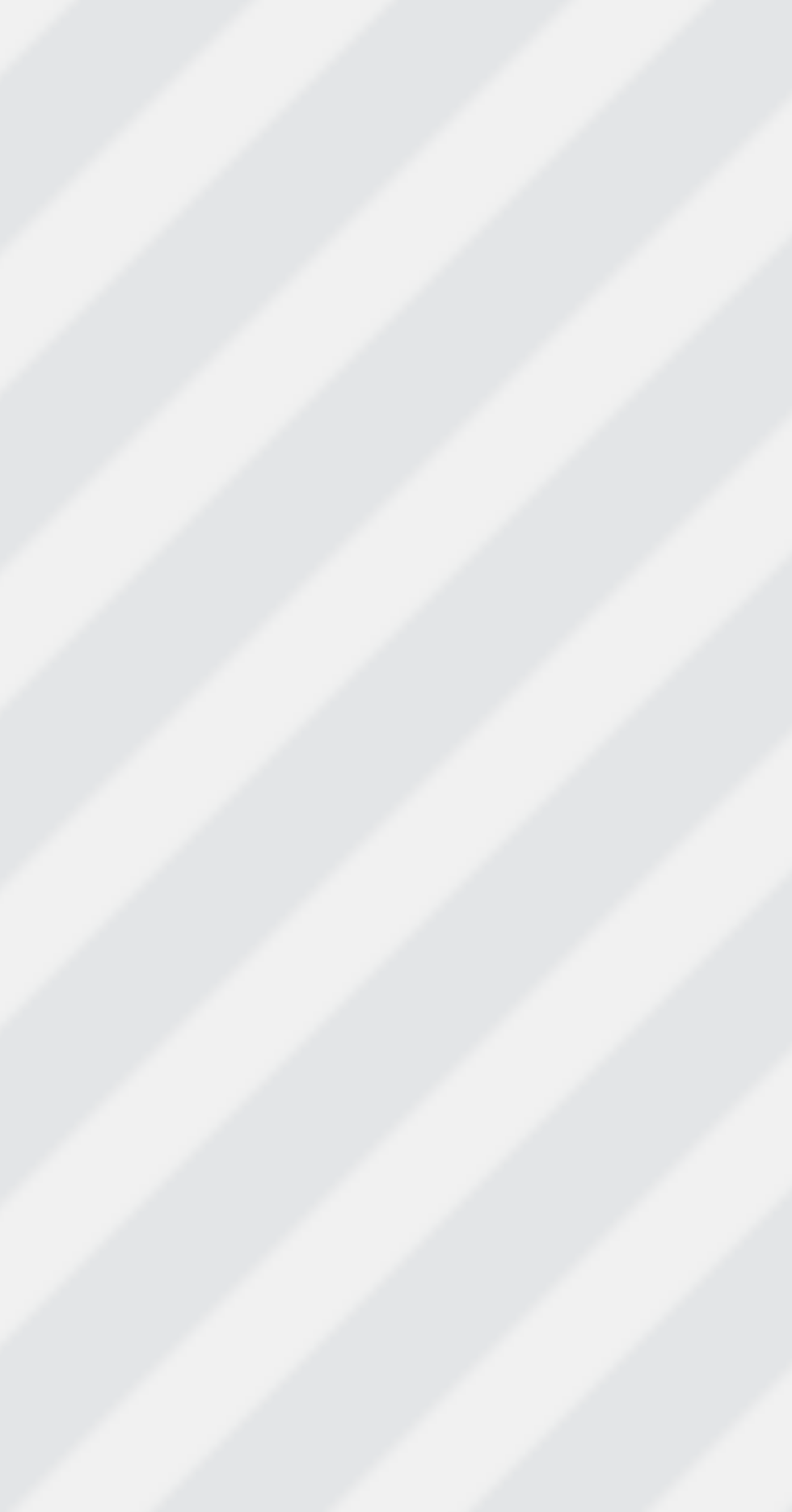
type textarea "New t"
type input "New t"
type textarea "New"
type input "New"
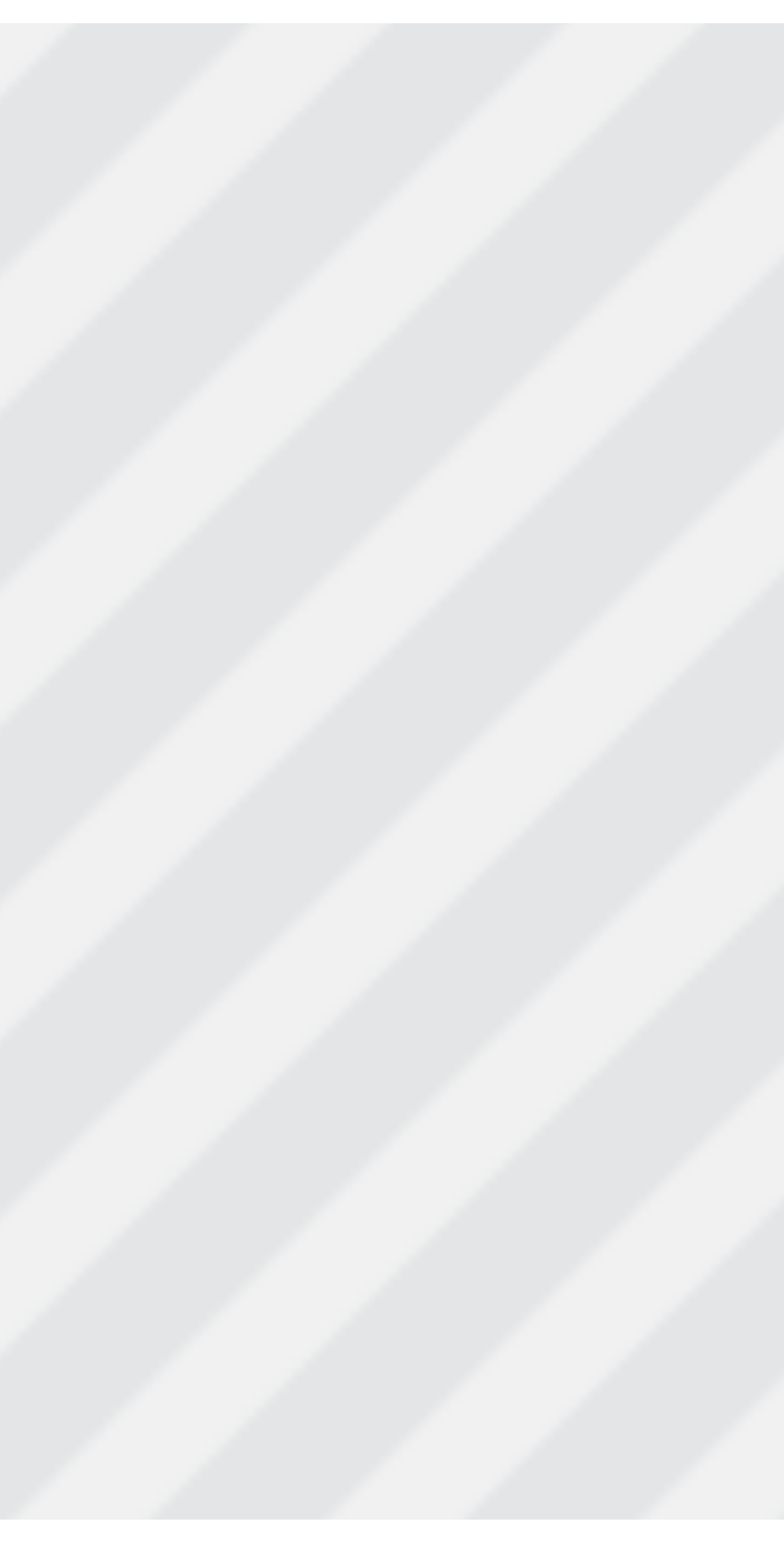
scroll to position [0, 0]
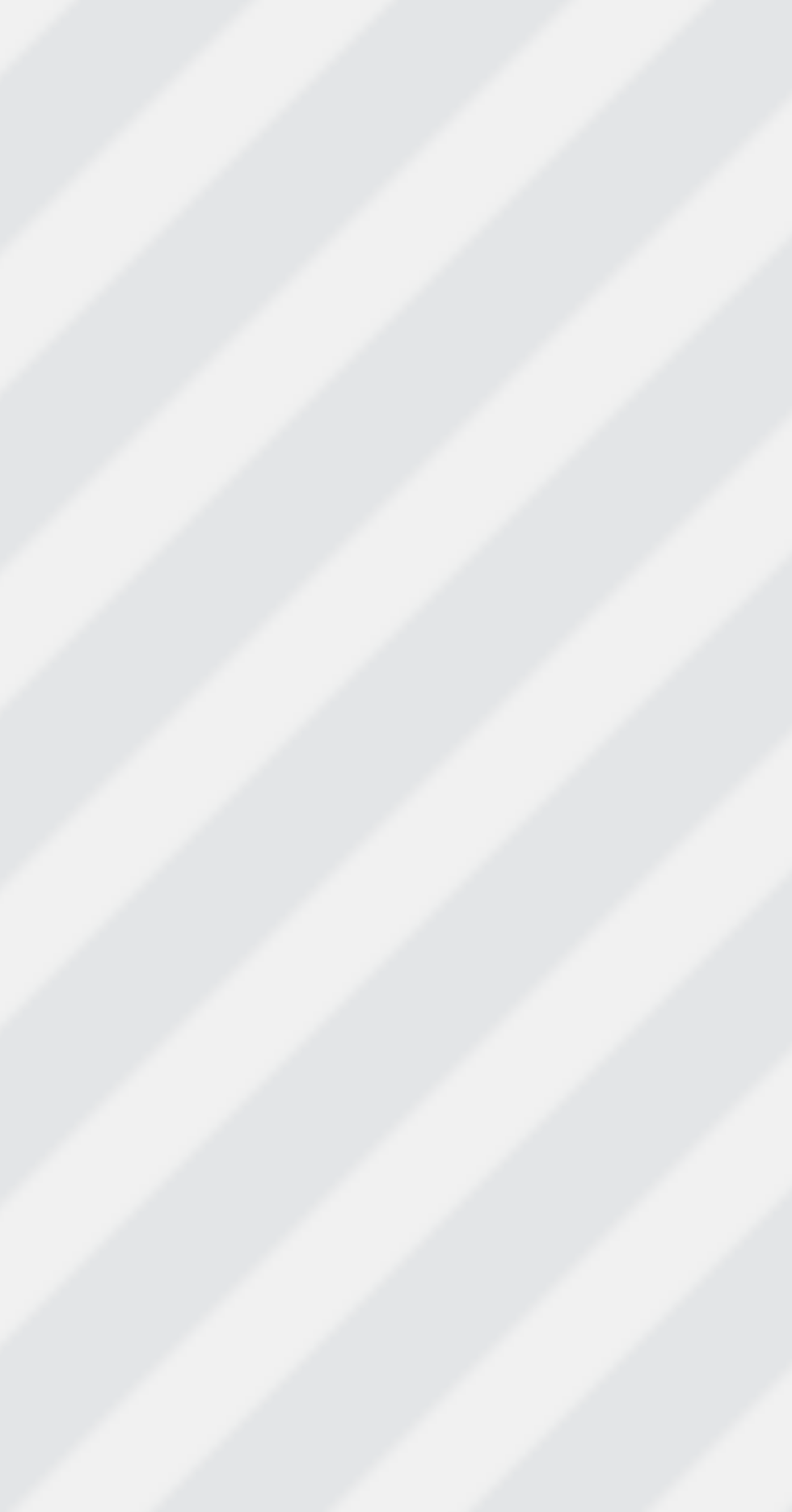
type textarea "New"
type input "New"
type textarea "Ne"
type input "Ne"
type textarea "N"
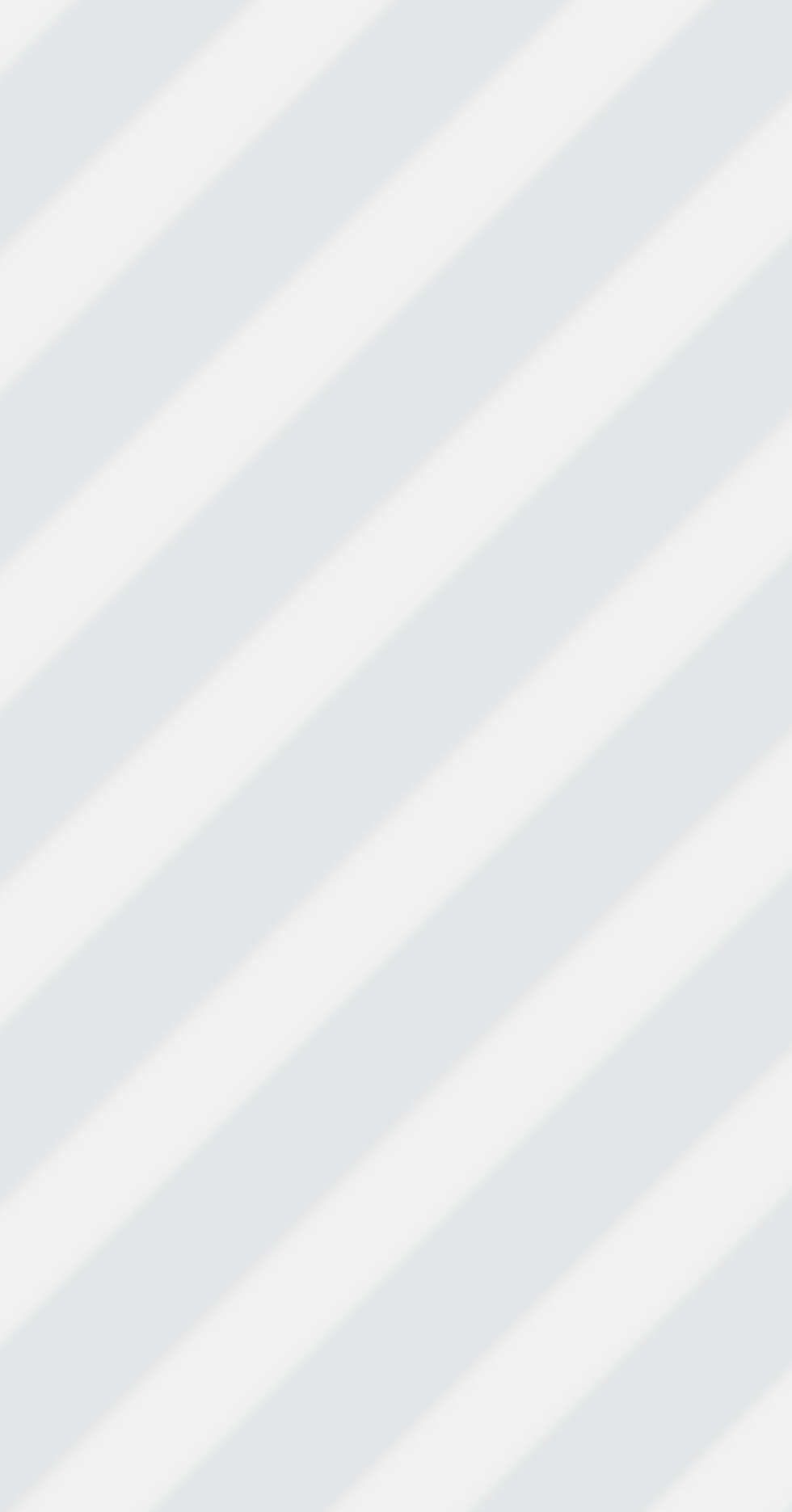
type input "N"
